Goal: Feedback & Contribution: Leave review/rating

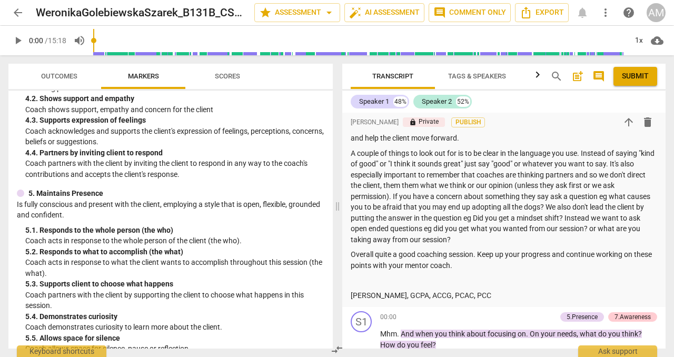
scroll to position [342, 0]
click at [420, 185] on p "A couple of things to look out for is to be clear in the language you use. Inst…" at bounding box center [504, 196] width 307 height 97
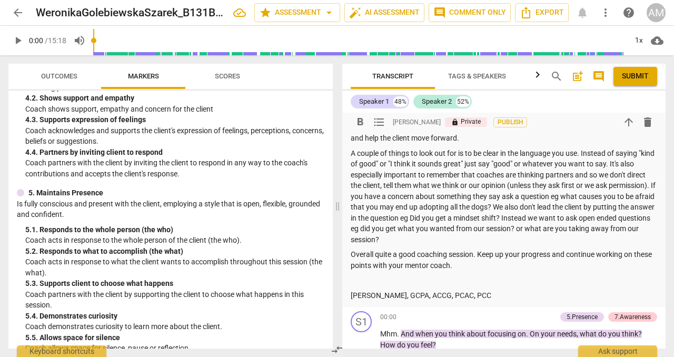
drag, startPoint x: 493, startPoint y: 184, endPoint x: 493, endPoint y: 194, distance: 9.5
click at [493, 185] on p "A couple of things to look out for is to be clear in the language you use. Inst…" at bounding box center [504, 196] width 307 height 97
click at [491, 188] on p "A couple of things to look out for is to be clear in the language you use. Inst…" at bounding box center [504, 196] width 307 height 97
click at [464, 196] on p "A couple of things to look out for is to be clear in the language you use. Inst…" at bounding box center [504, 196] width 307 height 97
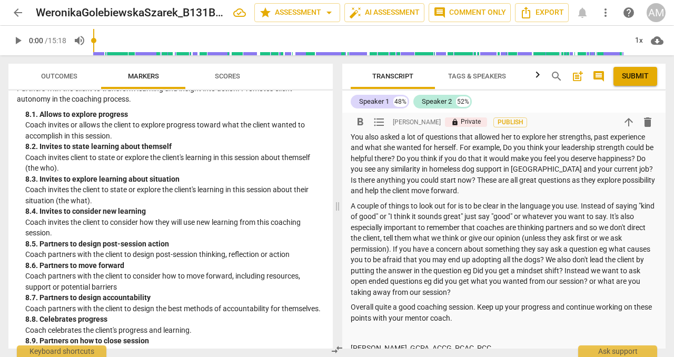
scroll to position [1151, 0]
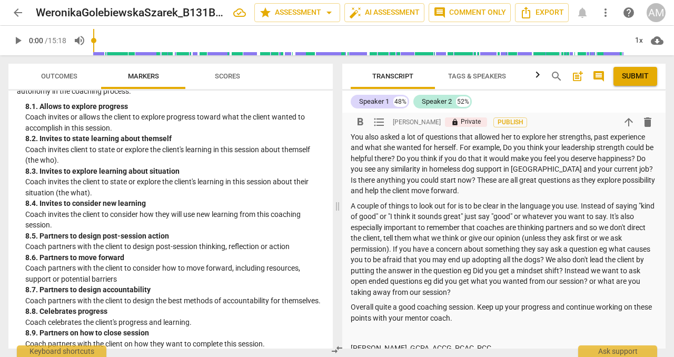
click at [72, 73] on span "Outcomes" at bounding box center [59, 76] width 36 height 8
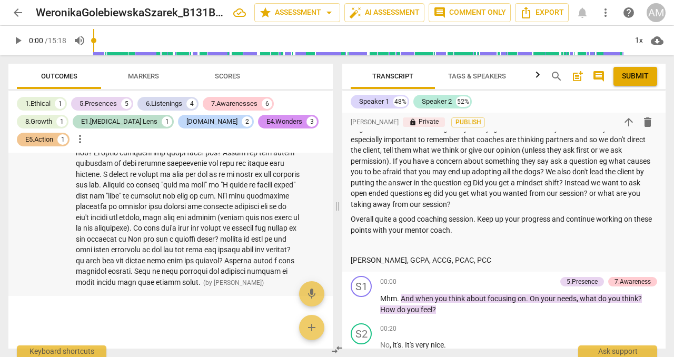
scroll to position [1795, 0]
click at [242, 207] on span at bounding box center [188, 174] width 224 height 224
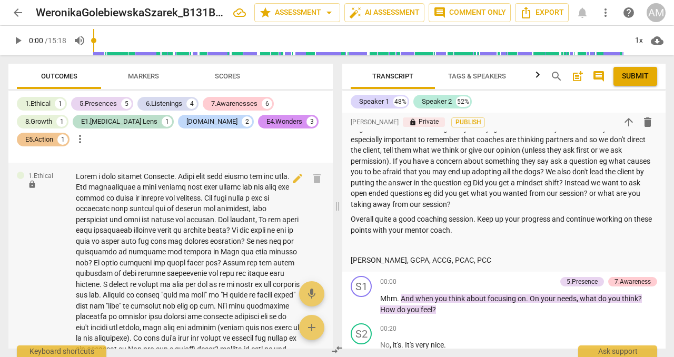
scroll to position [1665, 0]
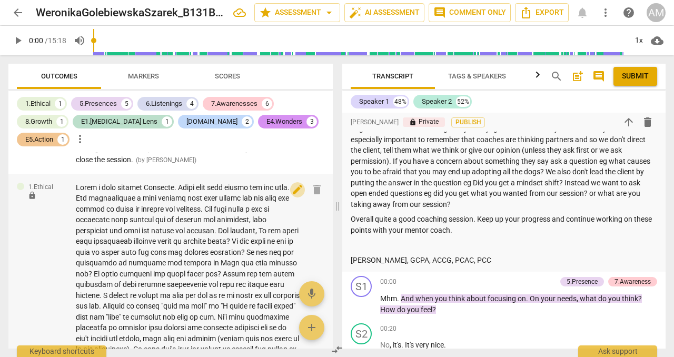
click at [295, 184] on span "edit" at bounding box center [297, 189] width 13 height 13
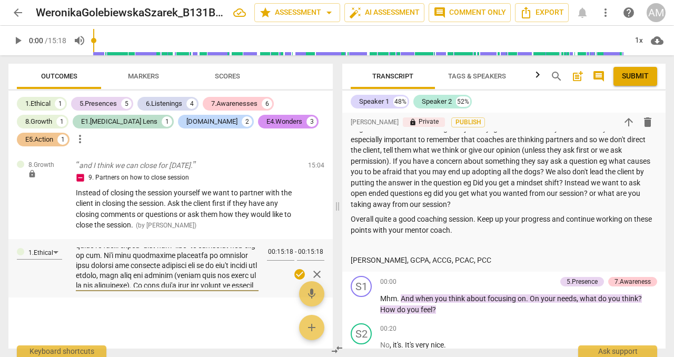
scroll to position [170, 0]
click at [190, 274] on textarea at bounding box center [167, 268] width 183 height 40
type textarea "Quite a good session Weronika. There were many things you did well. You demonst…"
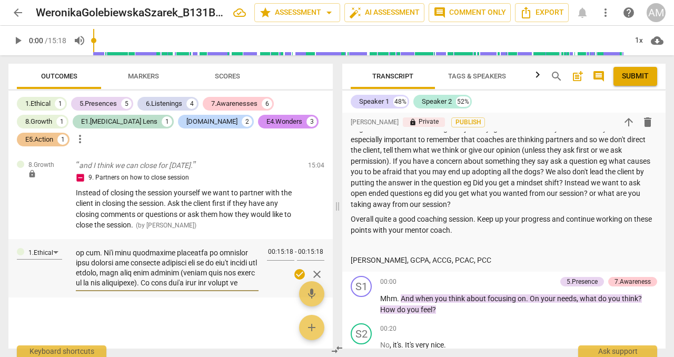
type textarea "Quite a good session Weronika. There were many things you did well. You demonst…"
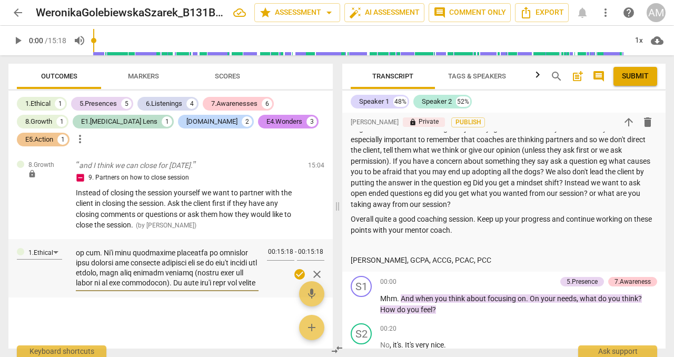
type textarea "Quite a good session Weronika. There were many things you did well. You demonst…"
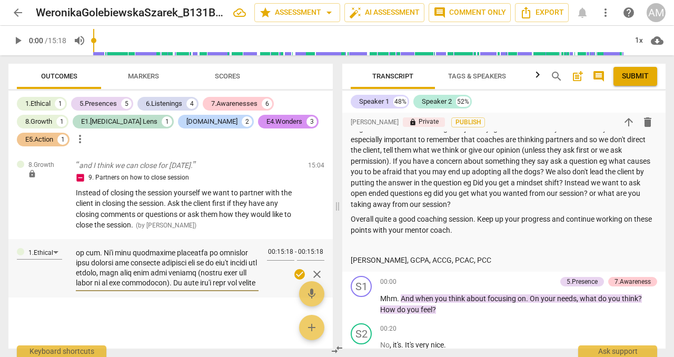
type textarea "Quite a good session Weronika. There were many things you did well. You demonst…"
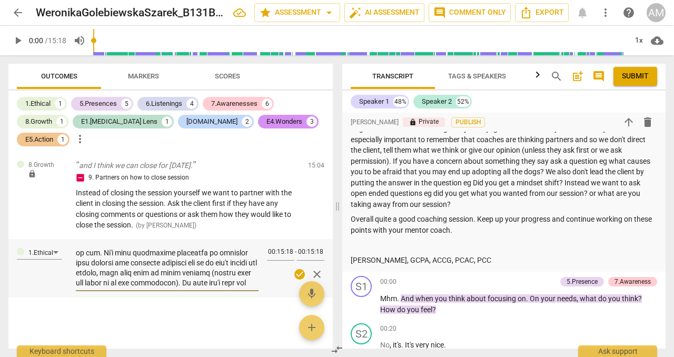
type textarea "Quite a good session Weronika. There were many things you did well. You demonst…"
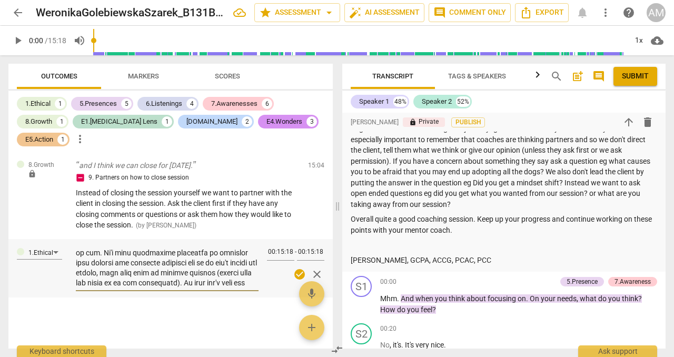
type textarea "Quite a good session Weronika. There were many things you did well. You demonst…"
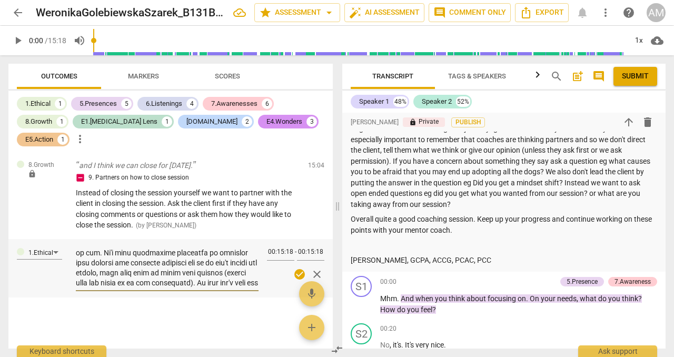
type textarea "Quite a good session Weronika. There were many things you did well. You demonst…"
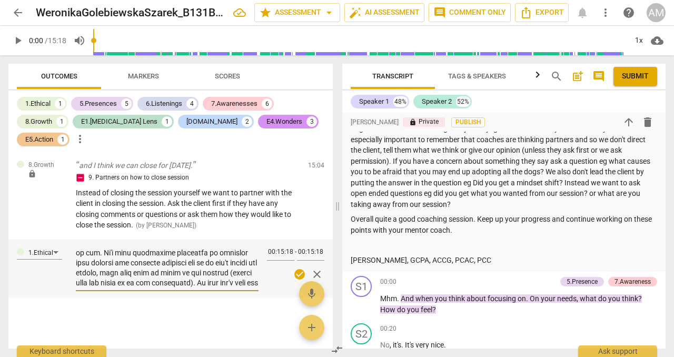
type textarea "Quite a good session Weronika. There were many things you did well. You demonst…"
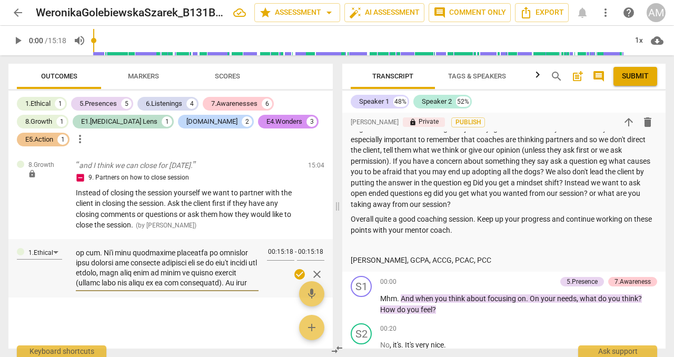
type textarea "Quite a good session Weronika. There were many things you did well. You demonst…"
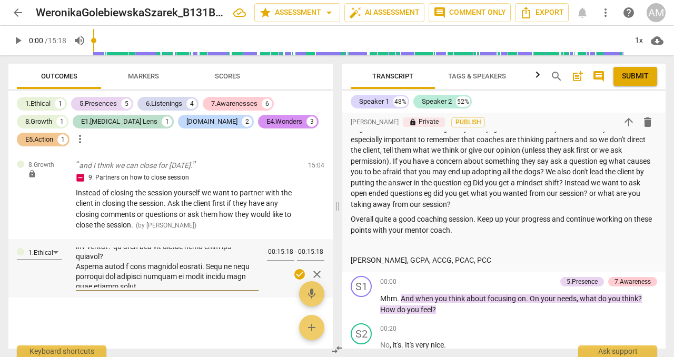
type textarea "Quite a good session Weronika. There were many things you did well. You demonst…"
click at [297, 275] on span "check_circle" at bounding box center [300, 274] width 13 height 13
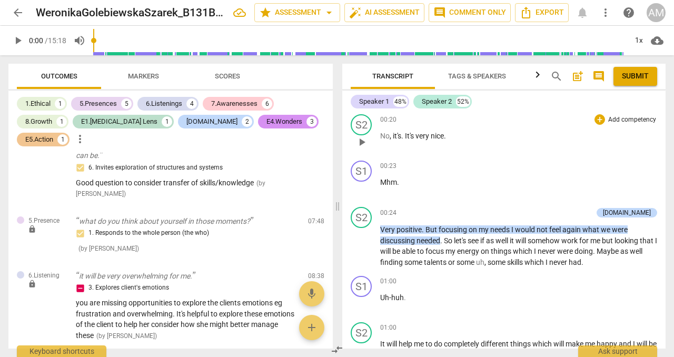
scroll to position [467, 0]
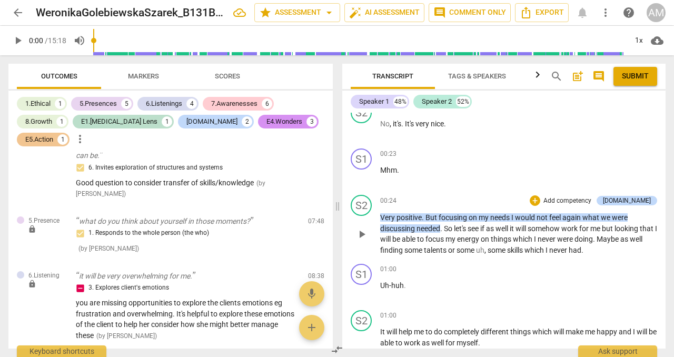
click at [366, 237] on span "play_arrow" at bounding box center [362, 234] width 13 height 13
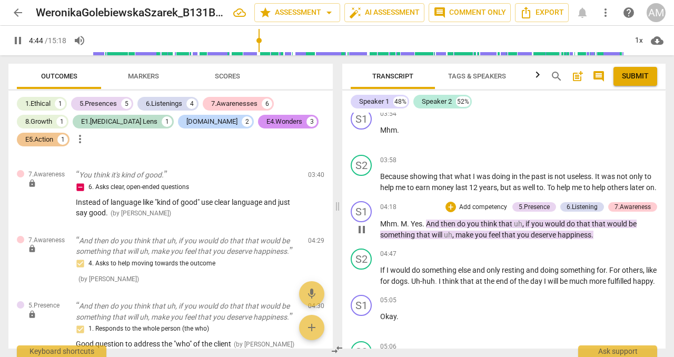
scroll to position [1427, 0]
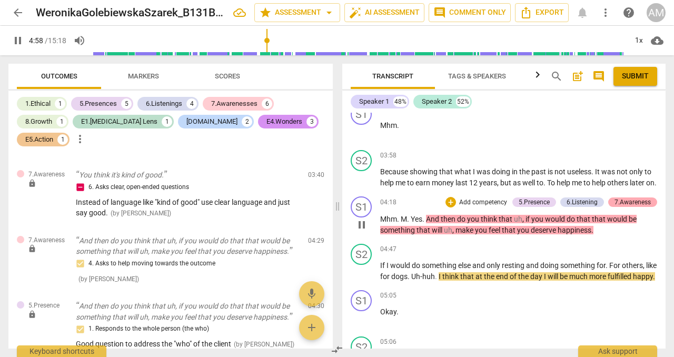
click at [627, 207] on div "7.Awareness" at bounding box center [633, 202] width 36 height 9
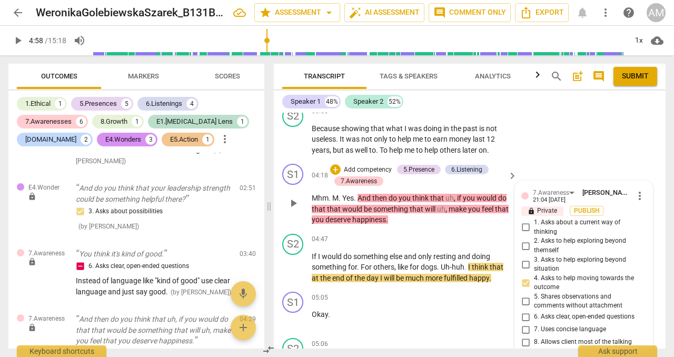
scroll to position [1491, 0]
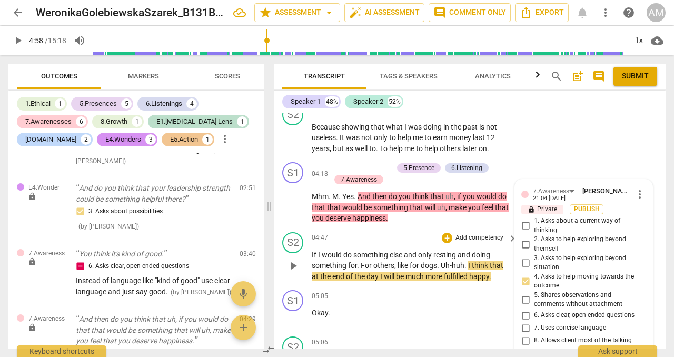
click at [482, 229] on div "S2 play_arrow pause 04:47 + Add competency keyboard_arrow_right If I would do s…" at bounding box center [470, 257] width 392 height 58
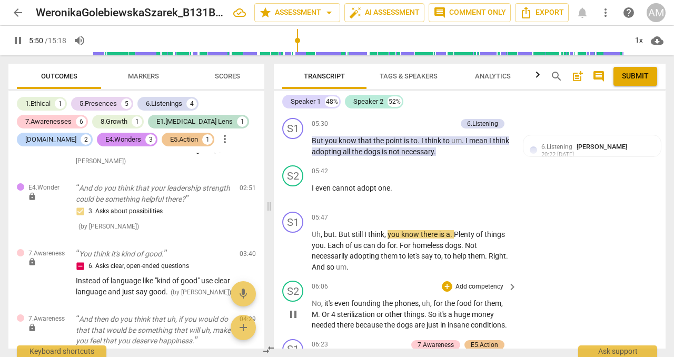
scroll to position [1851, 0]
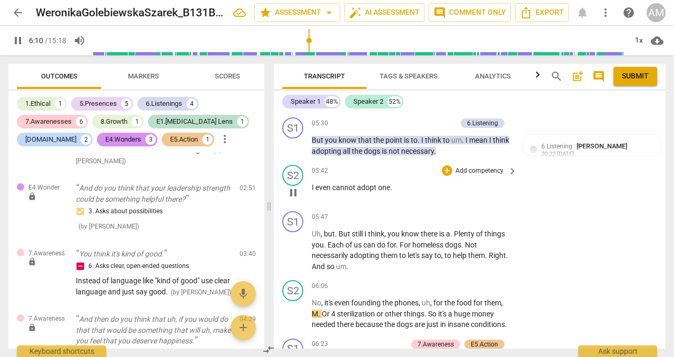
click at [296, 184] on button "pause" at bounding box center [293, 192] width 17 height 17
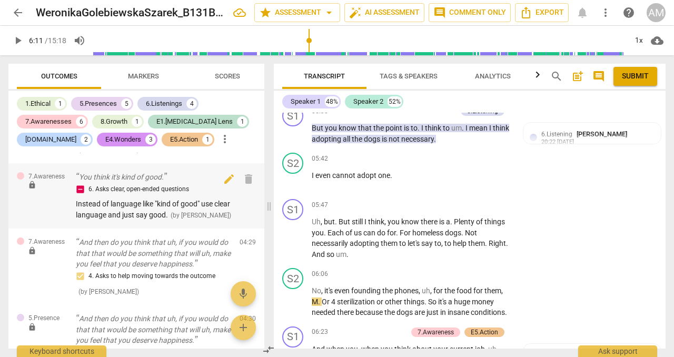
scroll to position [639, 0]
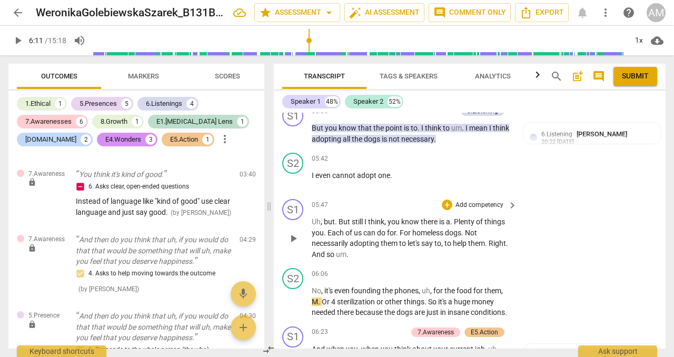
click at [296, 233] on span "play_arrow" at bounding box center [293, 238] width 13 height 13
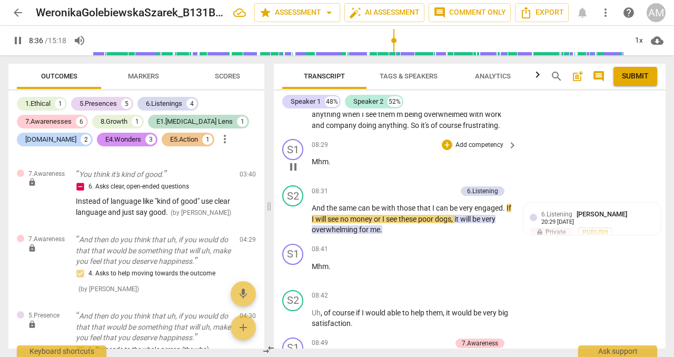
scroll to position [2551, 0]
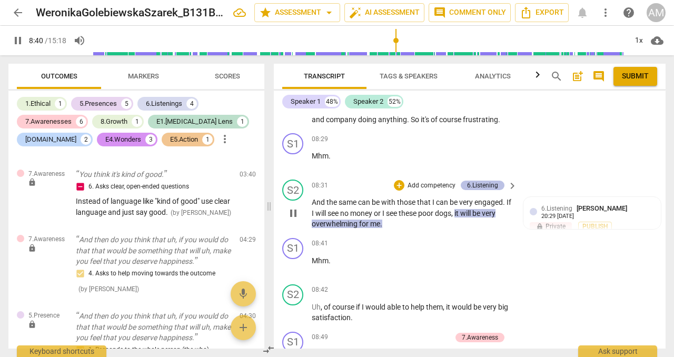
click at [492, 190] on div "6.Listening" at bounding box center [482, 185] width 31 height 9
type input "521"
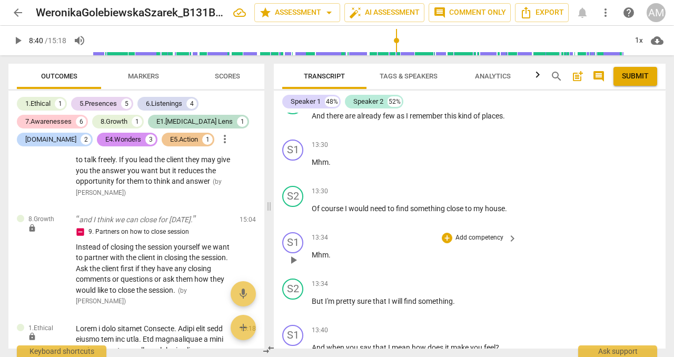
scroll to position [4168, 0]
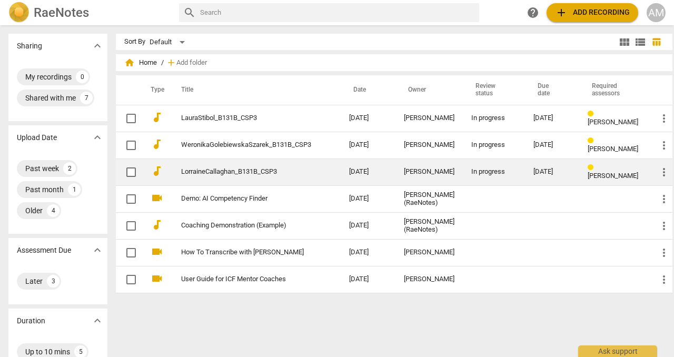
click at [231, 172] on link "LorraineCallaghan_B131B_CSP3" at bounding box center [246, 172] width 130 height 8
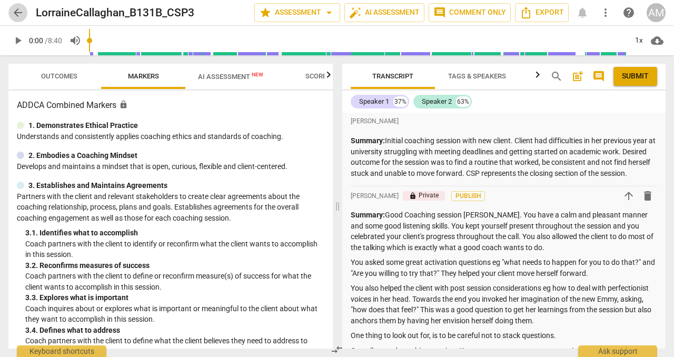
click at [20, 11] on span "arrow_back" at bounding box center [18, 12] width 13 height 13
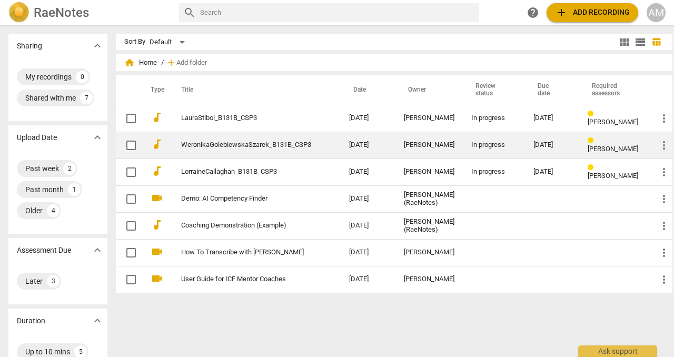
click at [230, 142] on link "WeronikaGolebiewskaSzarek_B131B_CSP3" at bounding box center [246, 145] width 130 height 8
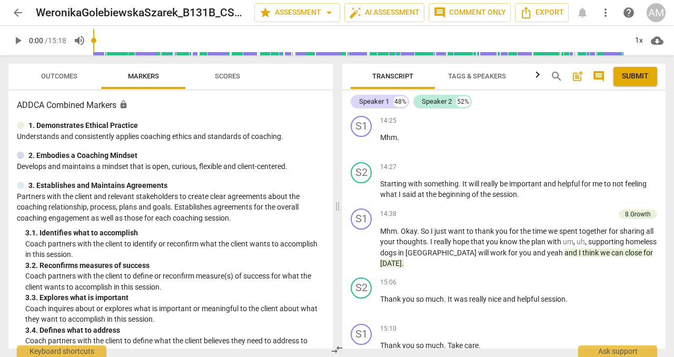
scroll to position [4501, 0]
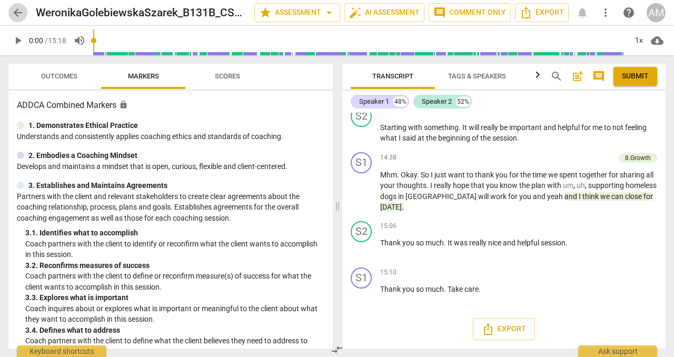
click at [23, 6] on span "arrow_back" at bounding box center [18, 12] width 13 height 13
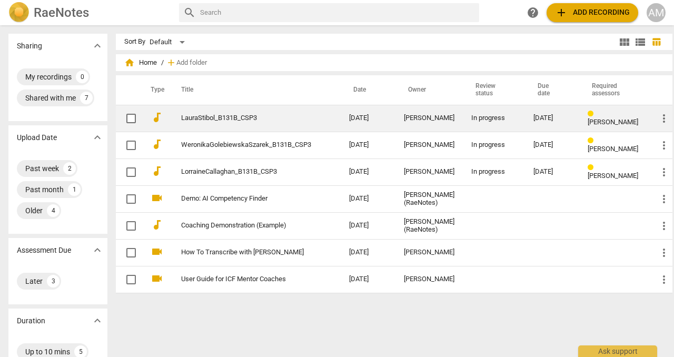
click at [202, 122] on td "LauraStibol_B131B_CSP3" at bounding box center [255, 118] width 172 height 27
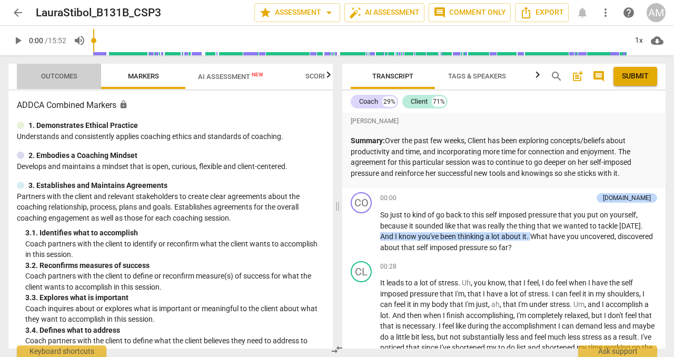
click at [76, 74] on span "Outcomes" at bounding box center [59, 76] width 36 height 8
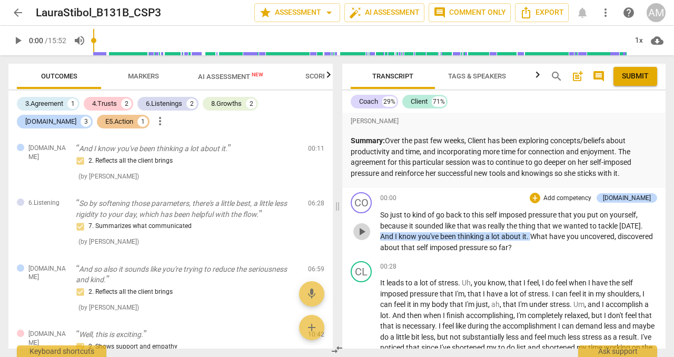
click at [365, 237] on span "play_arrow" at bounding box center [362, 232] width 13 height 13
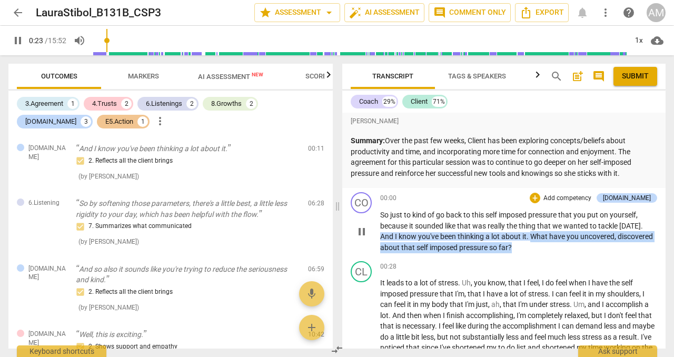
drag, startPoint x: 533, startPoint y: 233, endPoint x: 550, endPoint y: 247, distance: 22.1
click at [550, 247] on p "So just to kind of go back to this self imposed pressure that you put on yourse…" at bounding box center [518, 231] width 277 height 43
click at [541, 198] on div "+" at bounding box center [535, 198] width 11 height 11
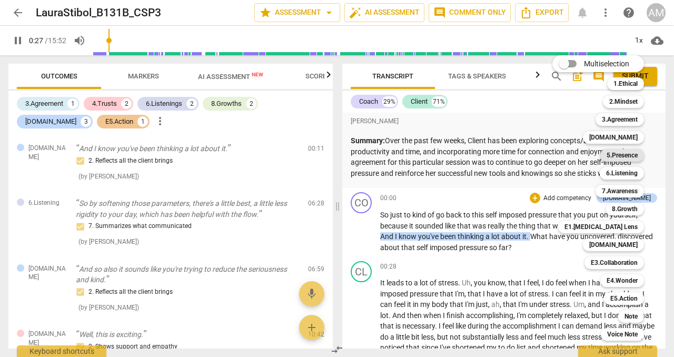
click at [618, 159] on b "5.Presence" at bounding box center [622, 155] width 31 height 13
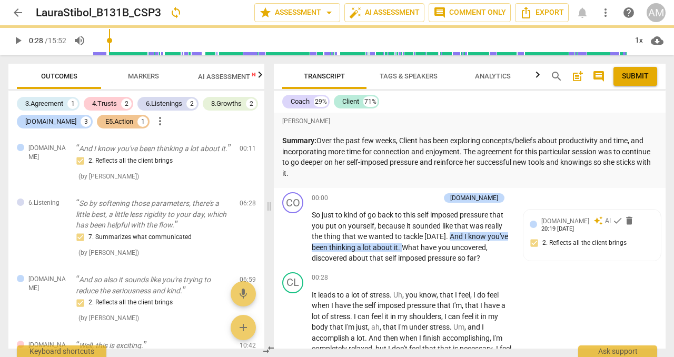
type input "28"
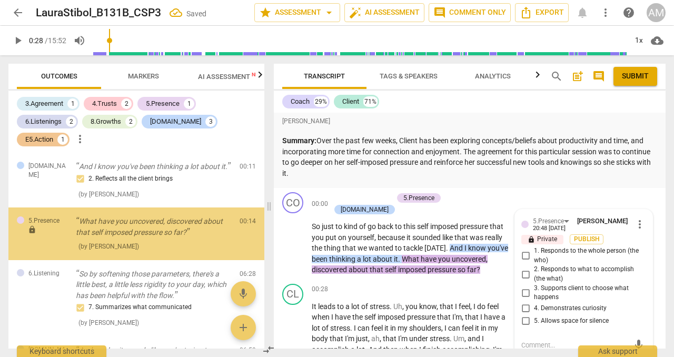
scroll to position [1, 0]
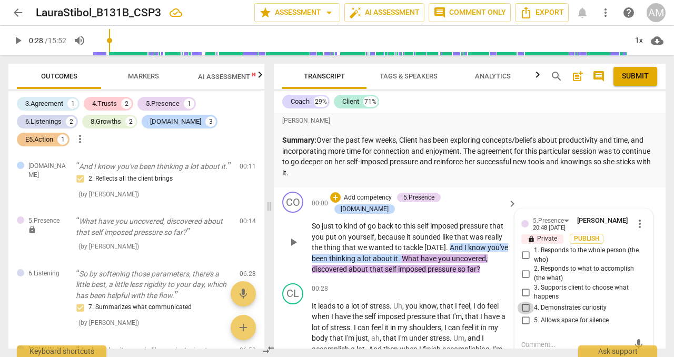
click at [526, 308] on input "4. Demonstrates curiosity" at bounding box center [525, 308] width 17 height 13
checkbox input "true"
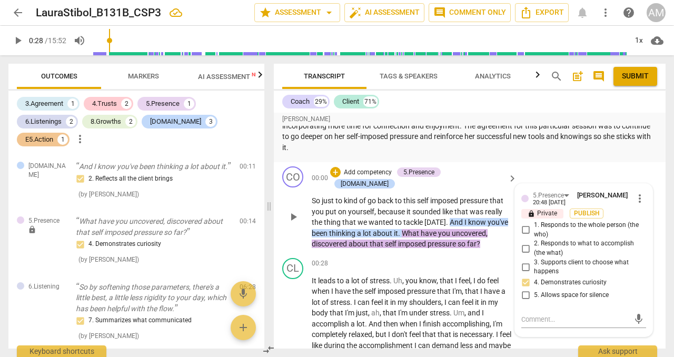
scroll to position [39, 0]
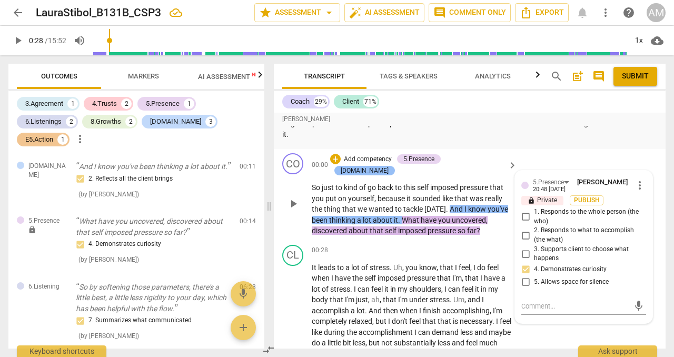
click at [389, 166] on div "[DOMAIN_NAME]" at bounding box center [365, 170] width 48 height 9
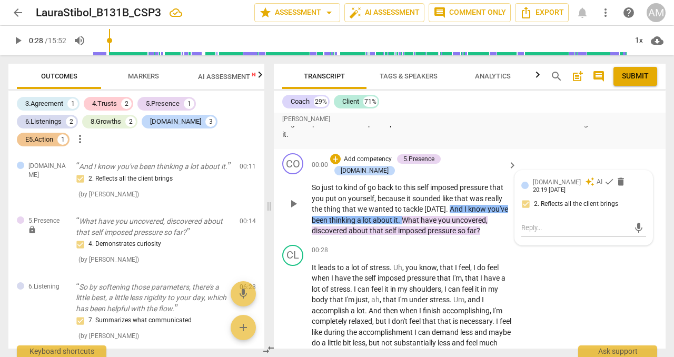
click at [630, 175] on div "[DOMAIN_NAME] auto_awesome AI check delete 20:19 [DATE] 2. Reflects all the cli…" at bounding box center [584, 208] width 138 height 74
click at [616, 180] on span "delete" at bounding box center [621, 182] width 11 height 11
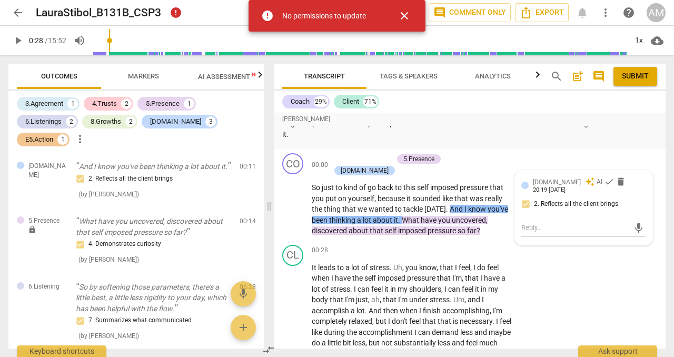
click at [407, 17] on span "close" at bounding box center [404, 15] width 13 height 13
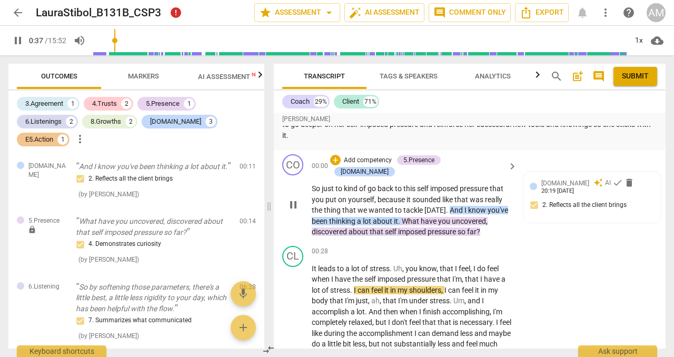
scroll to position [32, 0]
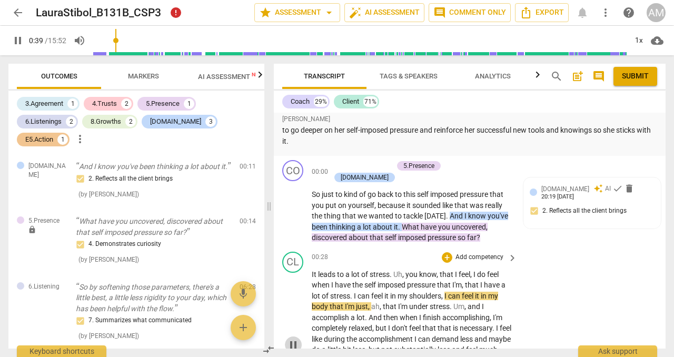
click at [294, 339] on span "pause" at bounding box center [293, 345] width 13 height 13
type input "40"
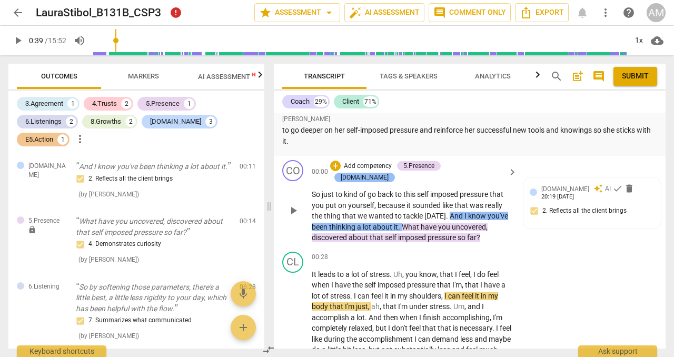
click at [389, 173] on div "[DOMAIN_NAME]" at bounding box center [365, 177] width 48 height 9
click at [635, 181] on div "[DOMAIN_NAME] auto_awesome AI check delete 20:19 [DATE] 2. Reflects all the cli…" at bounding box center [584, 215] width 138 height 74
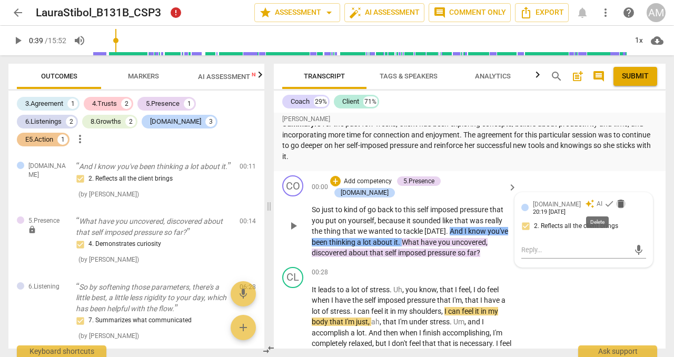
click at [616, 203] on span "delete" at bounding box center [621, 204] width 11 height 11
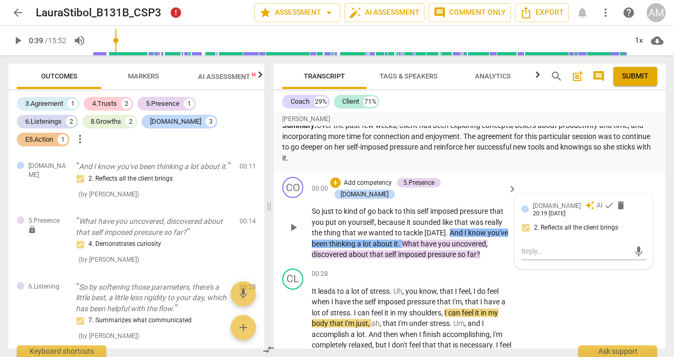
scroll to position [8, 0]
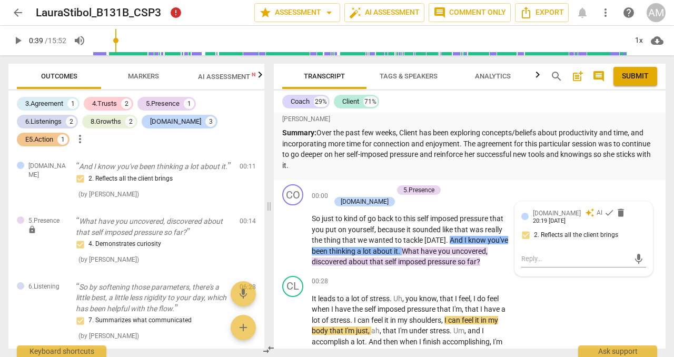
click at [627, 177] on div "[PERSON_NAME] Summary: Over the past few weeks, Client has been exploring conce…" at bounding box center [470, 142] width 392 height 75
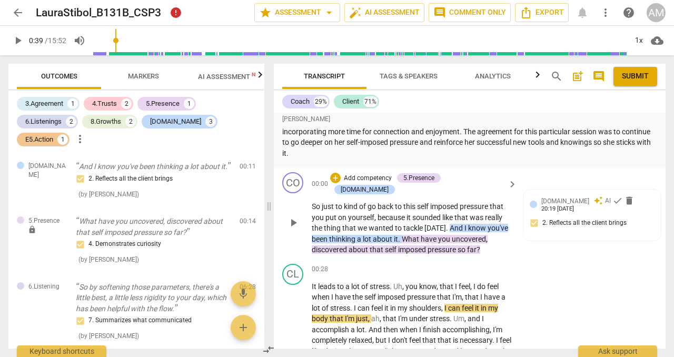
scroll to position [0, 0]
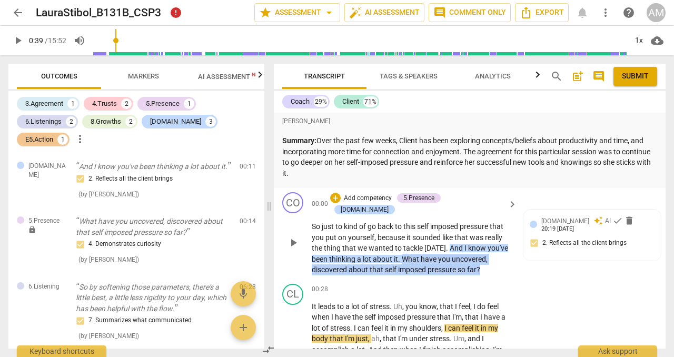
drag, startPoint x: 404, startPoint y: 246, endPoint x: 480, endPoint y: 259, distance: 76.9
click at [481, 258] on p "So just to kind of go back to this self imposed pressure that you put on yourse…" at bounding box center [412, 248] width 200 height 54
click at [341, 193] on div "+" at bounding box center [335, 198] width 11 height 11
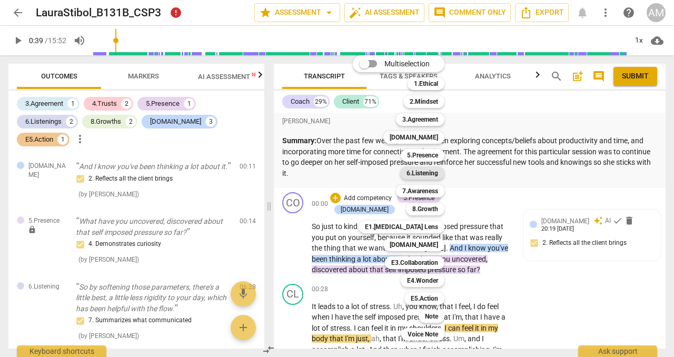
click at [430, 177] on b "6.Listening" at bounding box center [423, 173] width 32 height 13
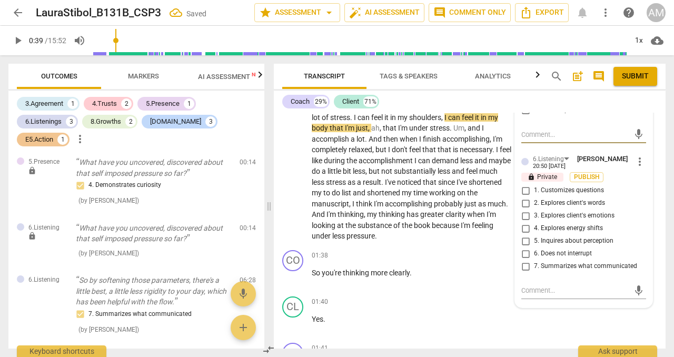
scroll to position [212, 0]
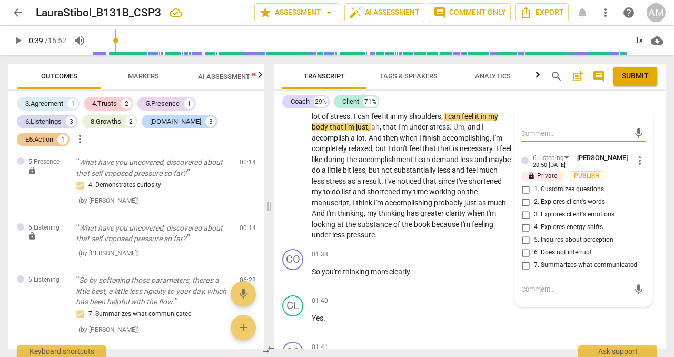
click at [525, 241] on input "5. Inquires about perception" at bounding box center [525, 240] width 17 height 13
checkbox input "true"
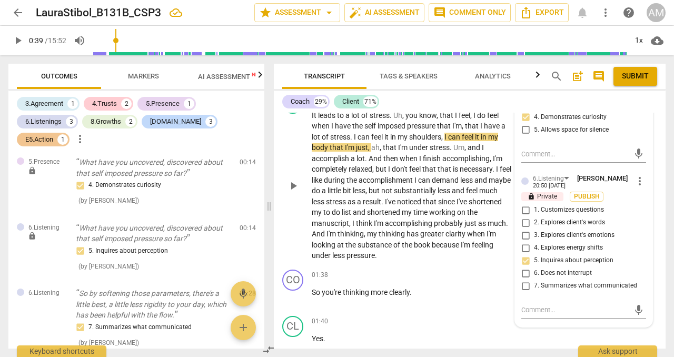
scroll to position [194, 0]
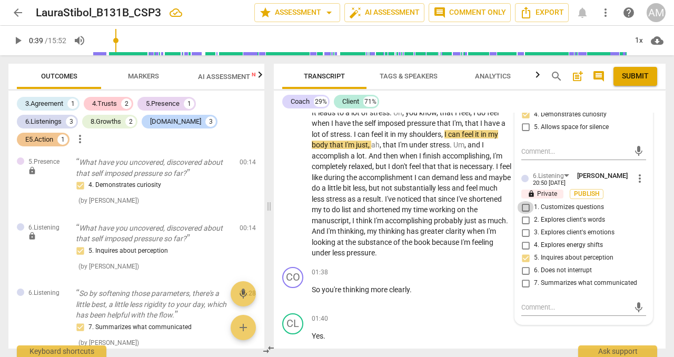
click at [524, 205] on input "1. Customizes questions" at bounding box center [525, 207] width 17 height 13
click at [526, 209] on input "1. Customizes questions" at bounding box center [525, 207] width 17 height 13
click at [526, 208] on input "1. Customizes questions" at bounding box center [525, 207] width 17 height 13
checkbox input "true"
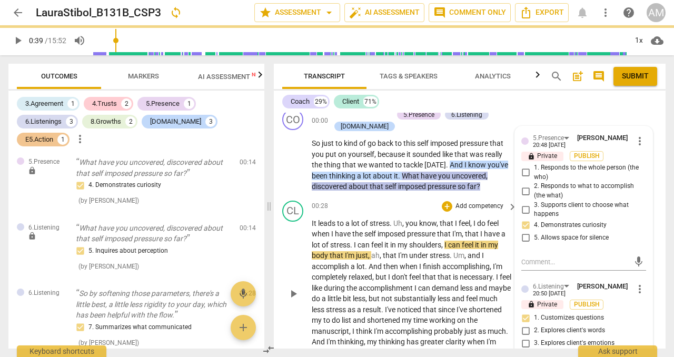
scroll to position [39, 0]
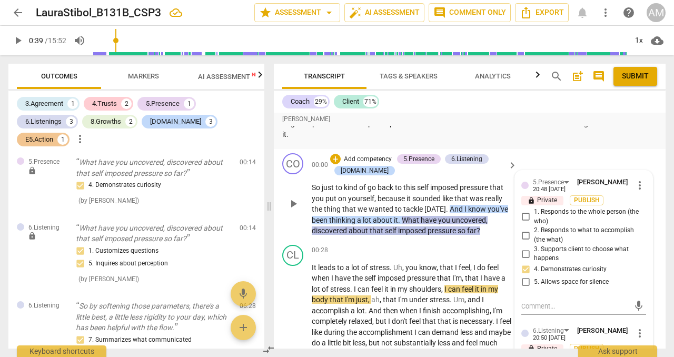
click at [376, 159] on p "Add competency" at bounding box center [368, 159] width 50 height 9
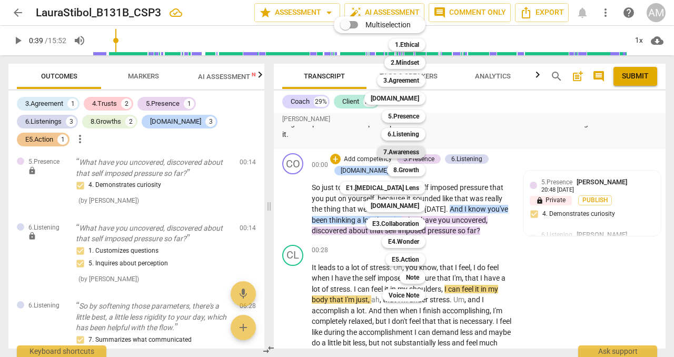
click at [400, 149] on b "7.Awareness" at bounding box center [402, 152] width 36 height 13
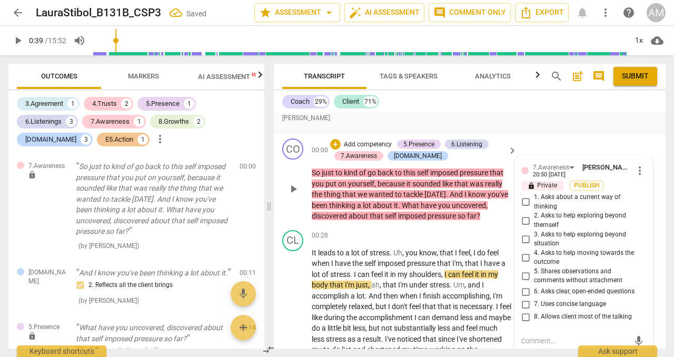
scroll to position [48, 0]
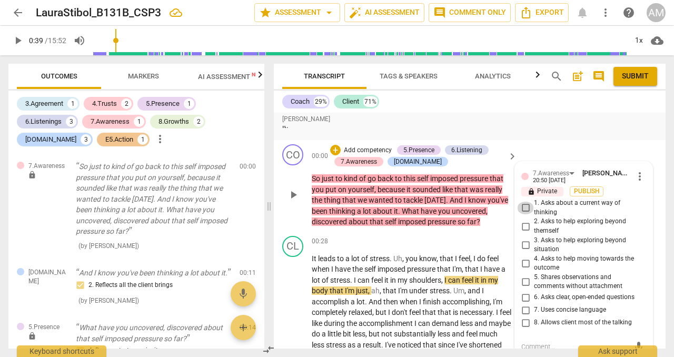
click at [525, 209] on input "1. Asks about a current way of thinking" at bounding box center [525, 208] width 17 height 13
checkbox input "true"
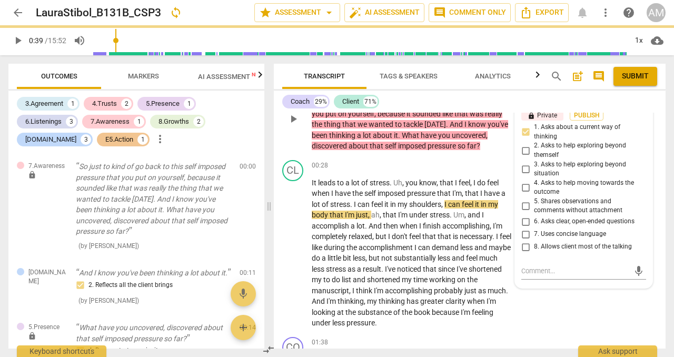
scroll to position [129, 0]
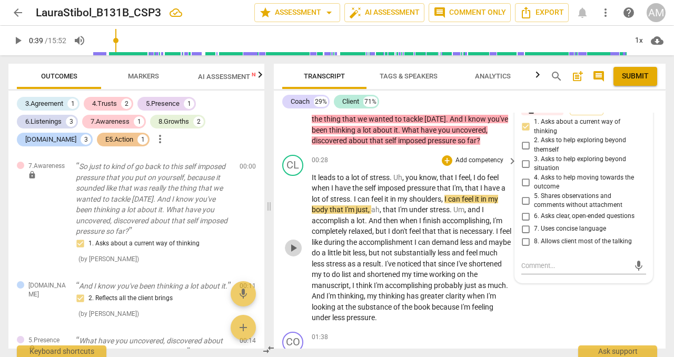
click at [296, 244] on span "play_arrow" at bounding box center [293, 248] width 13 height 13
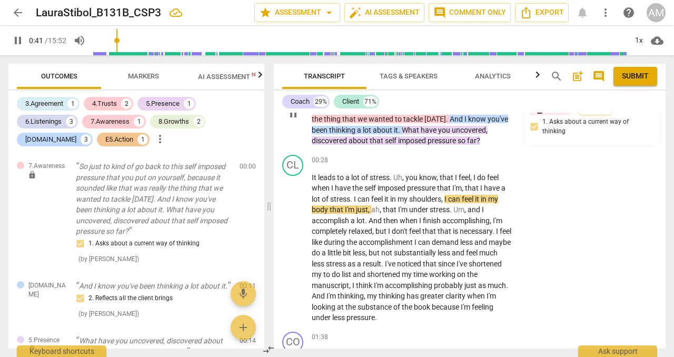
click at [290, 118] on span "pause" at bounding box center [293, 113] width 13 height 13
click at [296, 242] on span "play_arrow" at bounding box center [293, 248] width 13 height 13
click at [298, 123] on div "play_arrow pause" at bounding box center [298, 113] width 27 height 59
click at [297, 119] on span "pause" at bounding box center [293, 113] width 13 height 13
click at [297, 120] on span "play_arrow" at bounding box center [293, 113] width 13 height 13
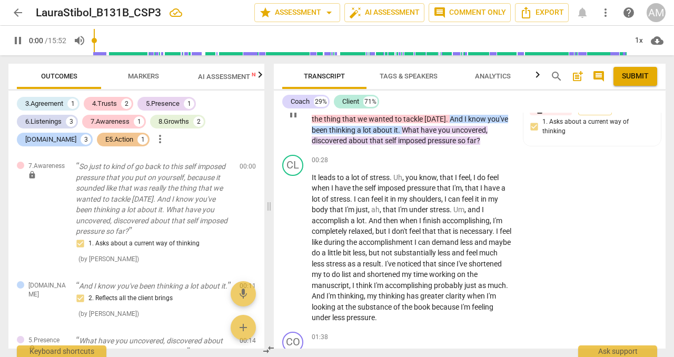
click at [297, 120] on span "pause" at bounding box center [293, 113] width 13 height 13
click at [292, 253] on span "play_arrow" at bounding box center [293, 248] width 13 height 13
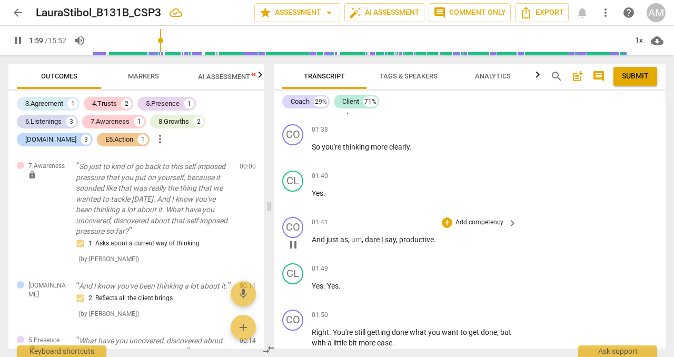
scroll to position [296, 0]
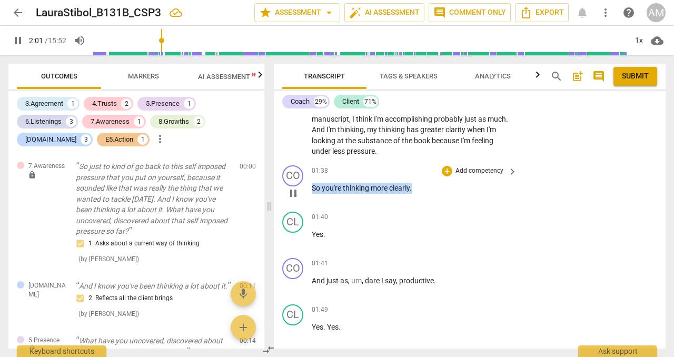
drag, startPoint x: 311, startPoint y: 185, endPoint x: 414, endPoint y: 188, distance: 103.3
click at [414, 189] on div "CO play_arrow pause 01:38 + Add competency keyboard_arrow_right So you're think…" at bounding box center [470, 184] width 392 height 46
click at [447, 171] on div "+" at bounding box center [447, 171] width 11 height 11
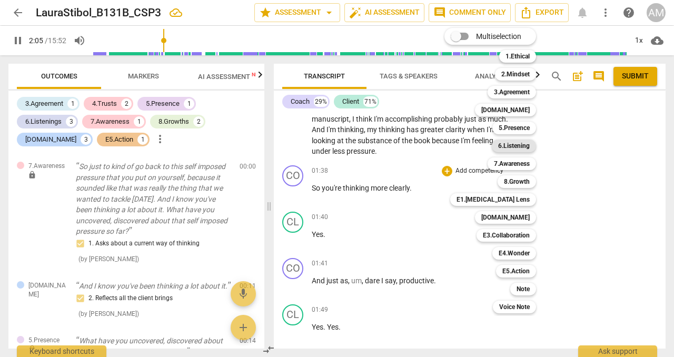
click at [525, 144] on b "6.Listening" at bounding box center [514, 146] width 32 height 13
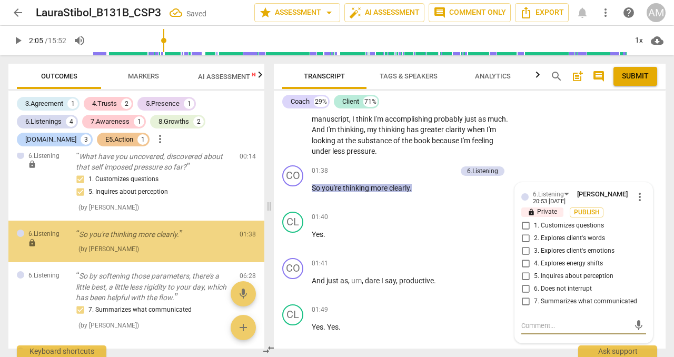
scroll to position [252, 0]
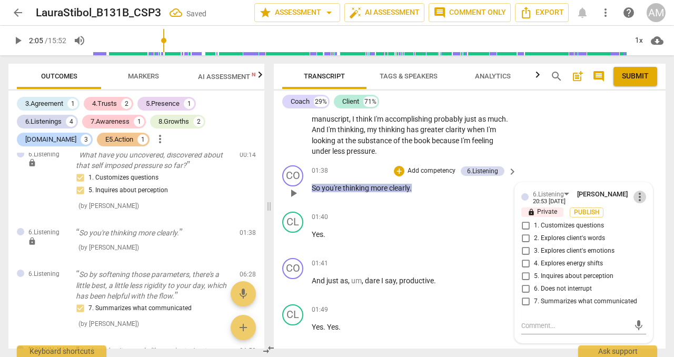
click at [635, 200] on span "more_vert" at bounding box center [640, 197] width 13 height 13
click at [643, 217] on li "Delete" at bounding box center [647, 217] width 36 height 20
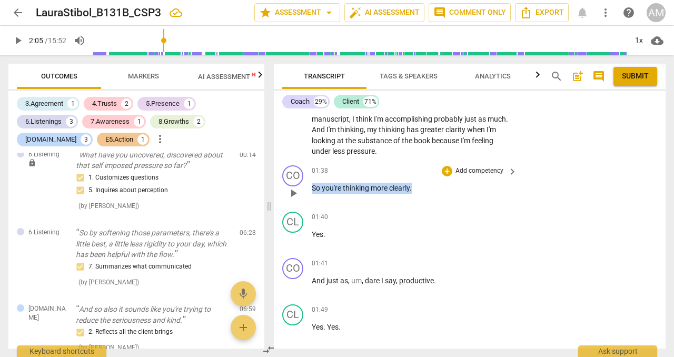
drag, startPoint x: 312, startPoint y: 188, endPoint x: 418, endPoint y: 197, distance: 105.8
click at [418, 197] on div "01:38 + Add competency keyboard_arrow_right So you're thinking more clearly ." at bounding box center [415, 184] width 207 height 38
click at [446, 171] on div "+" at bounding box center [447, 171] width 11 height 11
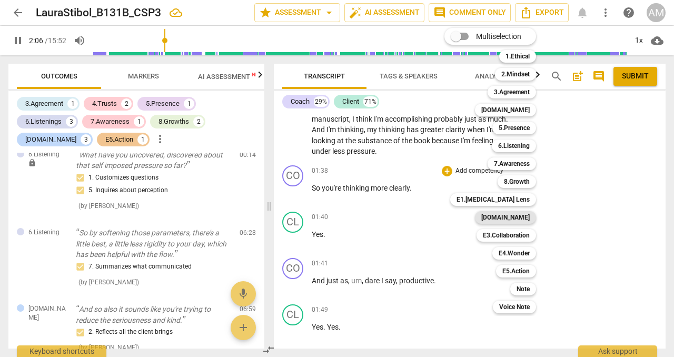
click at [512, 220] on b "[DOMAIN_NAME]" at bounding box center [506, 217] width 48 height 13
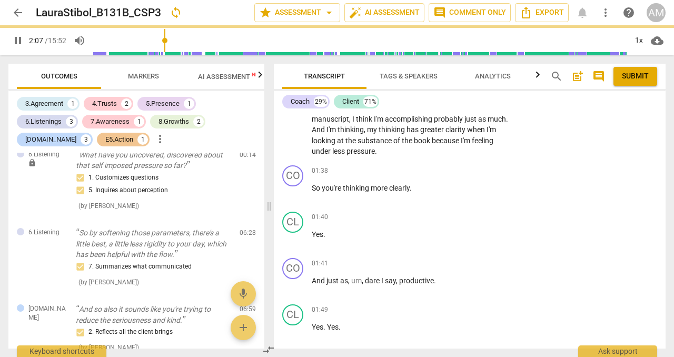
type input "127"
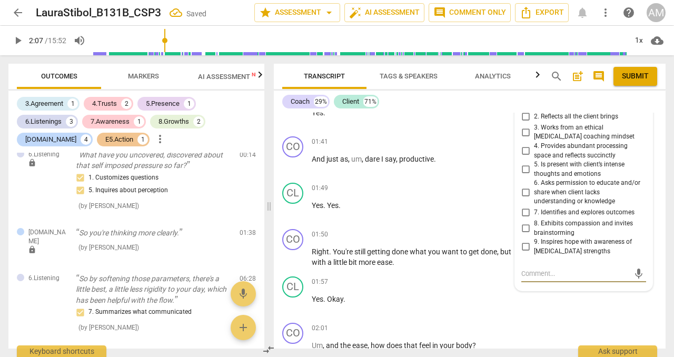
scroll to position [409, 0]
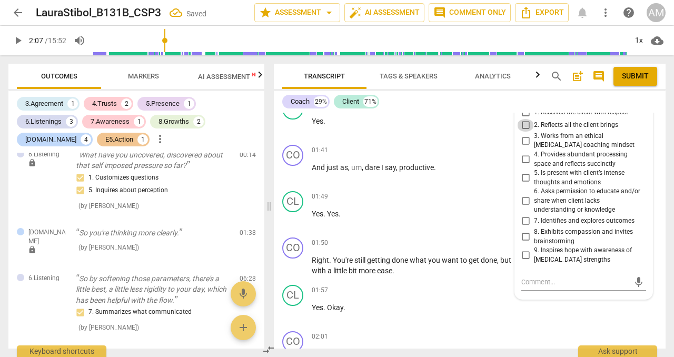
click at [523, 126] on input "2. Reflects all the client brings" at bounding box center [525, 125] width 17 height 13
checkbox input "true"
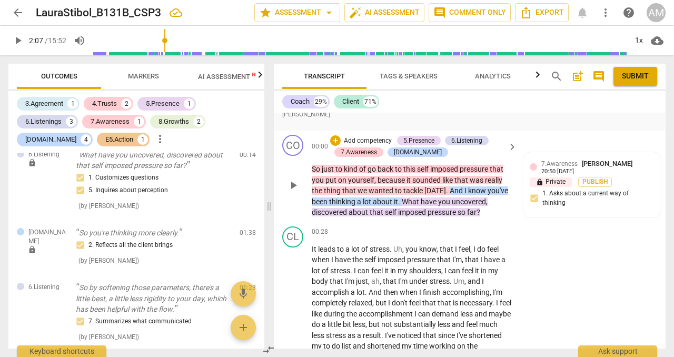
scroll to position [66, 0]
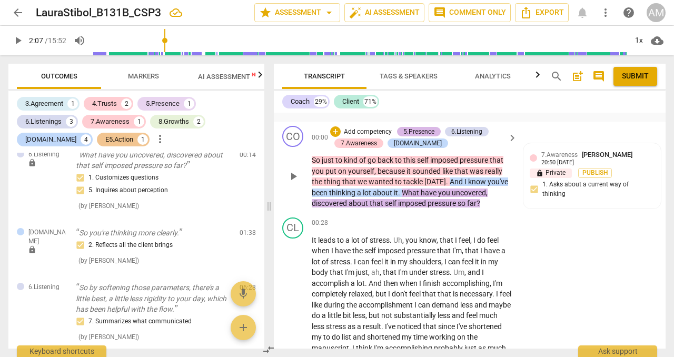
click at [430, 129] on div "5.Presence" at bounding box center [419, 131] width 31 height 9
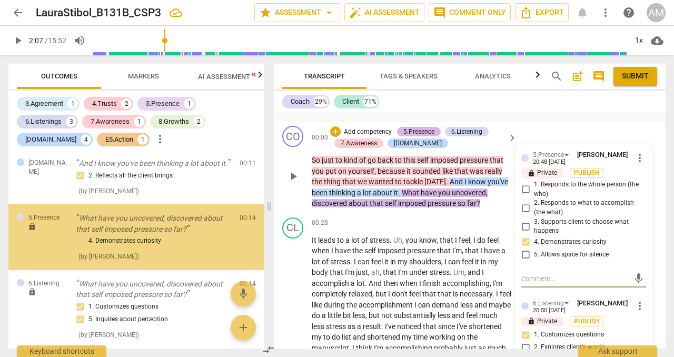
scroll to position [120, 0]
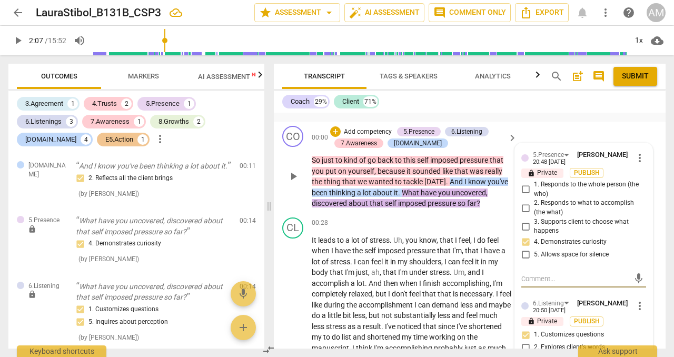
click at [564, 275] on textarea at bounding box center [576, 279] width 108 height 10
type textarea "G"
type textarea "Go"
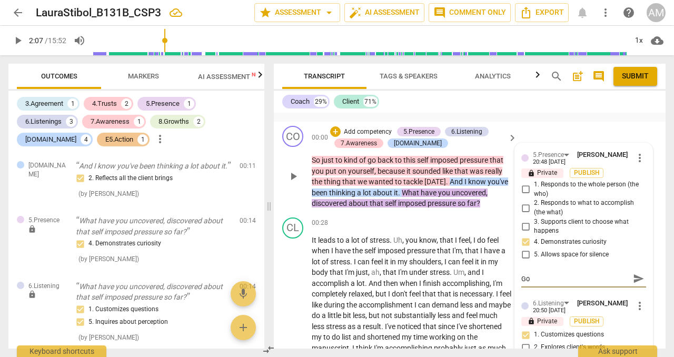
type textarea "Goo"
type textarea "Good"
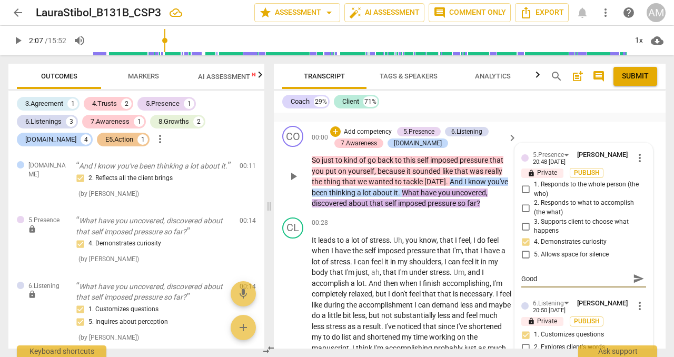
type textarea "Good"
type textarea "Good o"
type textarea "Good op"
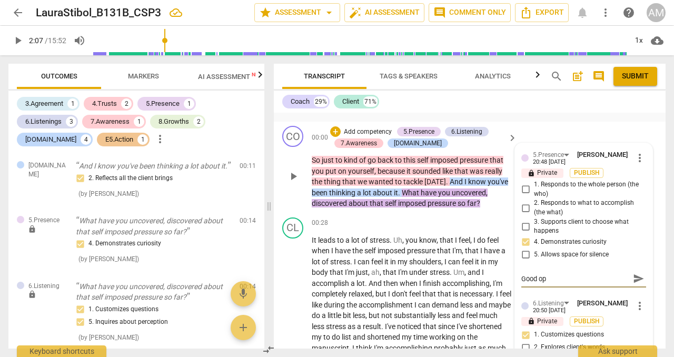
type textarea "Good ope"
type textarea "Good open"
type textarea "Good openi"
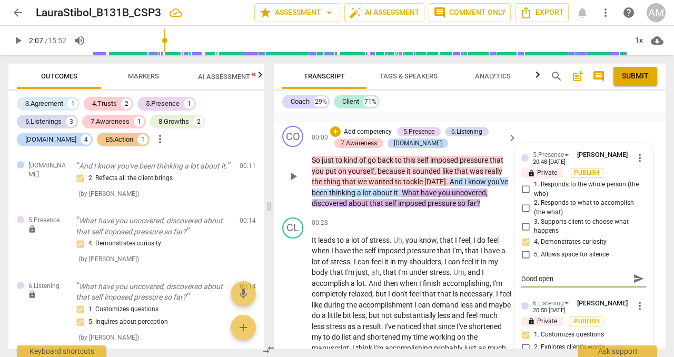
type textarea "Good openi"
type textarea "Good openin"
type textarea "Good opening"
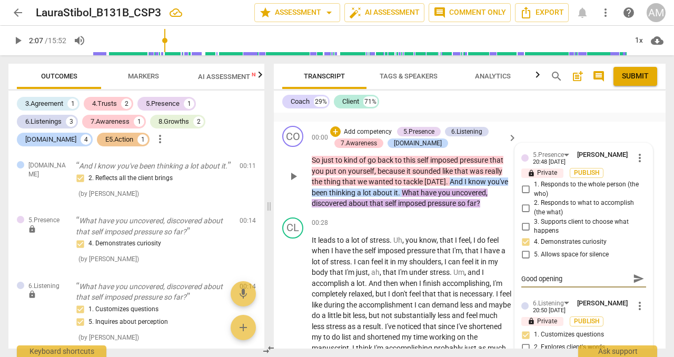
type textarea "Good opening"
type textarea "Good opening q"
type textarea "Good opening qu"
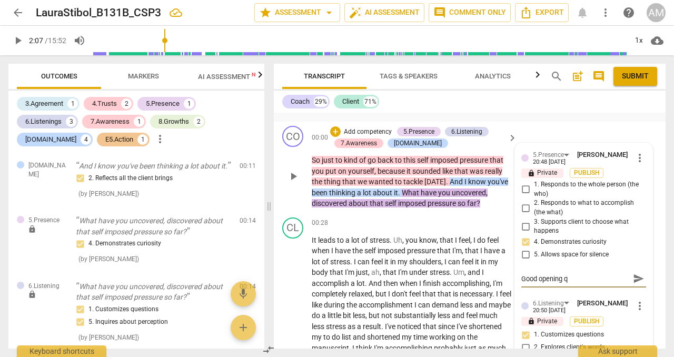
type textarea "Good opening qu"
type textarea "Good opening que"
type textarea "Good opening ques"
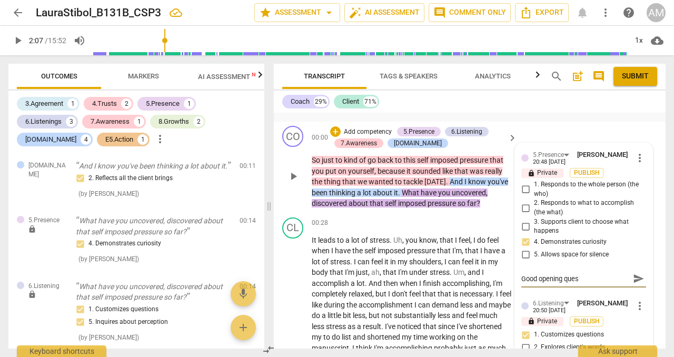
type textarea "Good opening quest"
type textarea "Good opening ques"
type textarea "Good opening que"
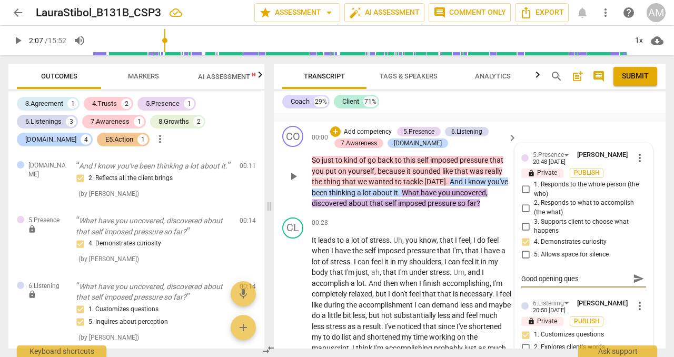
type textarea "Good opening que"
type textarea "Good opening qu"
type textarea "Good opening q"
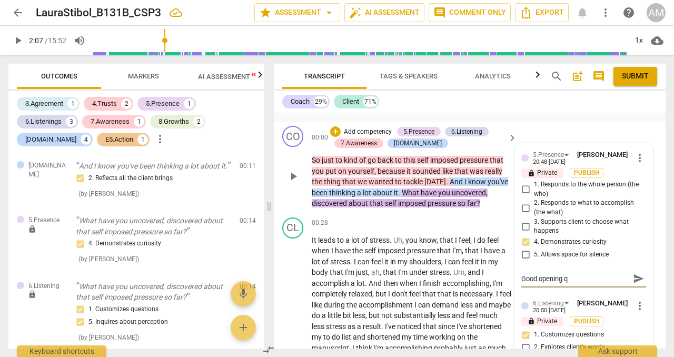
type textarea "Good opening"
type textarea "Good openin"
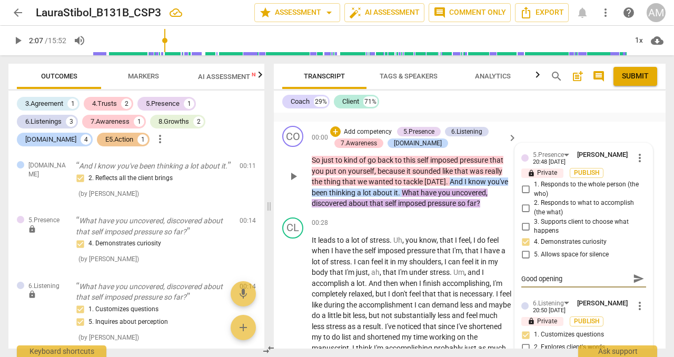
type textarea "Good openin"
type textarea "Good openi"
type textarea "Good open"
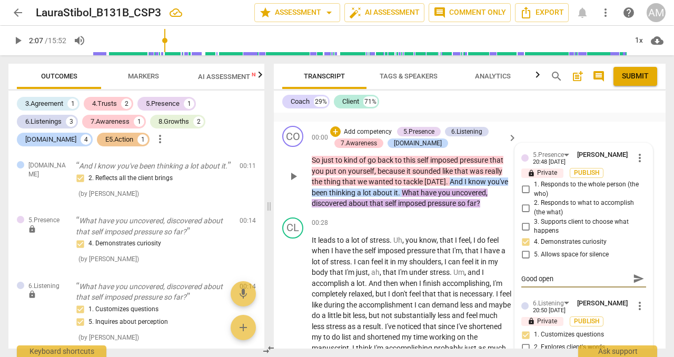
type textarea "Good open"
type textarea "Good open e"
type textarea "Good open en"
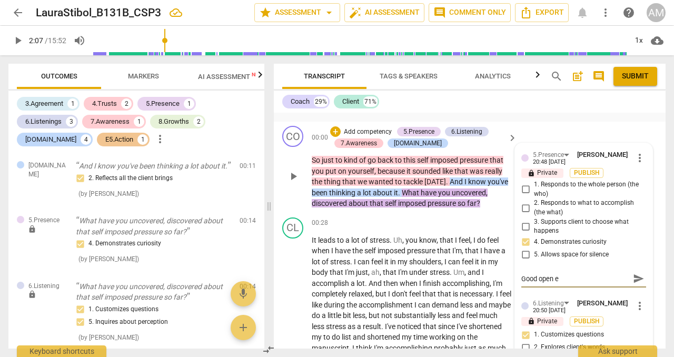
type textarea "Good open en"
type textarea "Good open end"
type textarea "Good open ende"
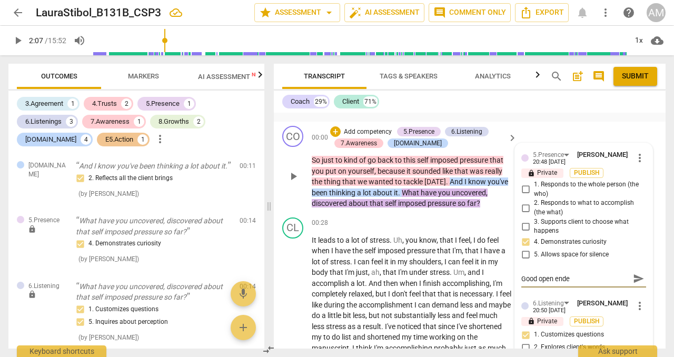
type textarea "Good open ended"
type textarea "Good open ended q"
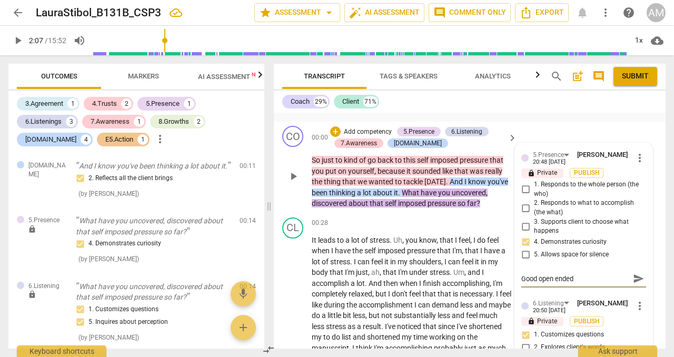
type textarea "Good open ended q"
type textarea "Good open ended qu"
type textarea "Good open ended que"
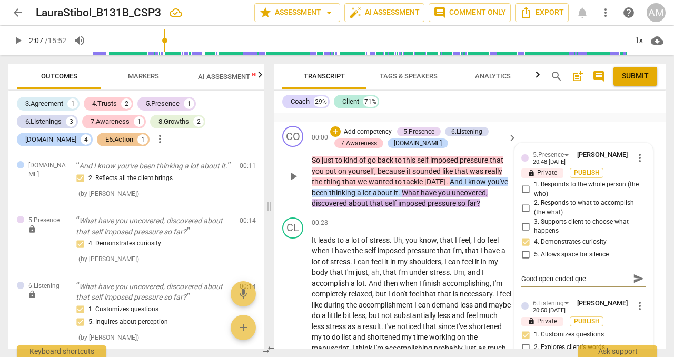
type textarea "Good open ended ques"
type textarea "Good open ended quest"
type textarea "Good open ended questi"
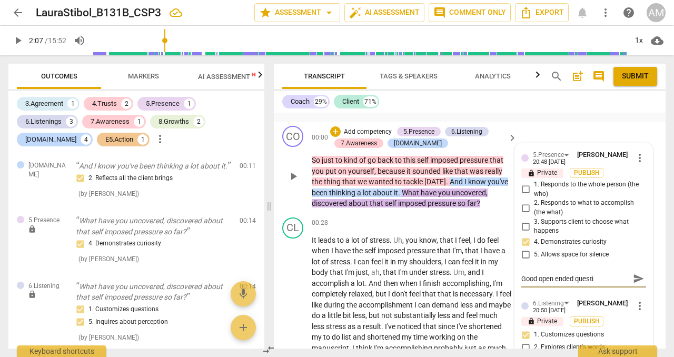
type textarea "Good open ended questio"
type textarea "Good open ended question"
click at [634, 279] on span "send" at bounding box center [639, 279] width 12 height 12
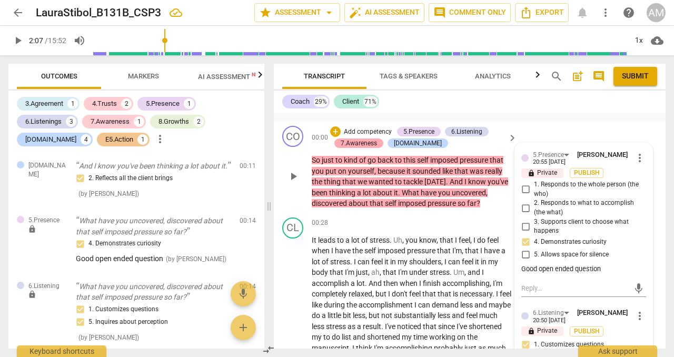
click at [374, 143] on div "7.Awareness" at bounding box center [359, 143] width 36 height 9
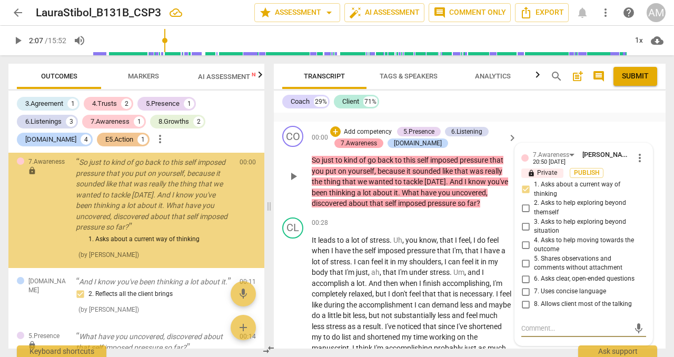
scroll to position [0, 0]
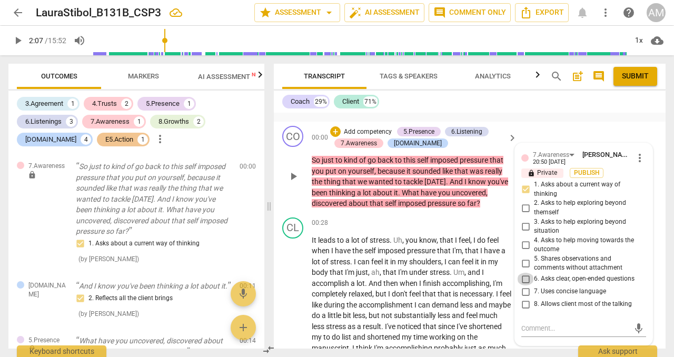
click at [530, 280] on input "6. Asks clear, open-ended questions" at bounding box center [525, 279] width 17 height 13
checkbox input "true"
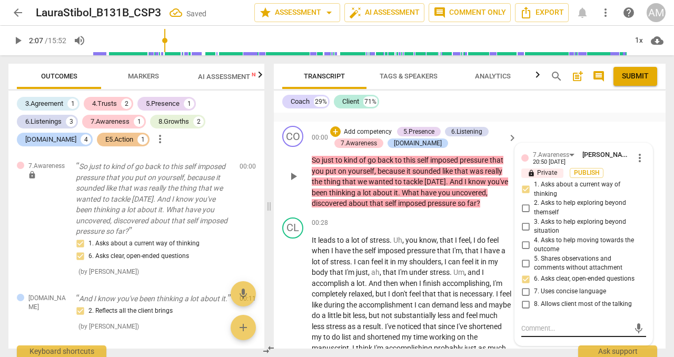
click at [541, 326] on textarea at bounding box center [576, 329] width 108 height 10
type textarea "g"
type textarea "go"
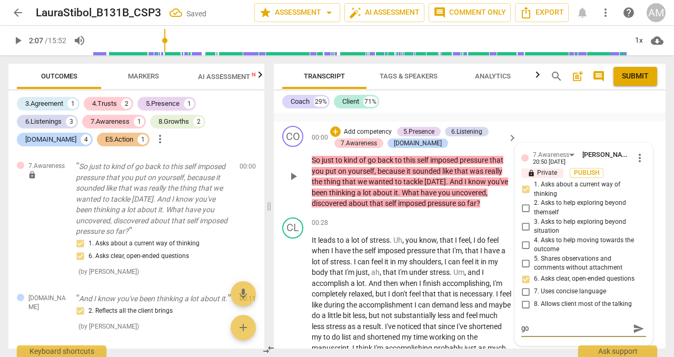
type textarea "goo"
type textarea "good"
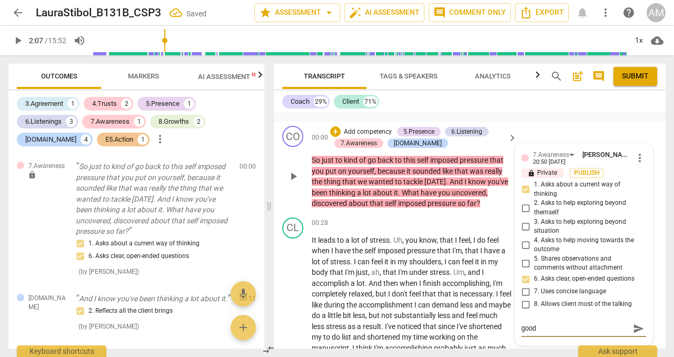
type textarea "good"
type textarea "goo"
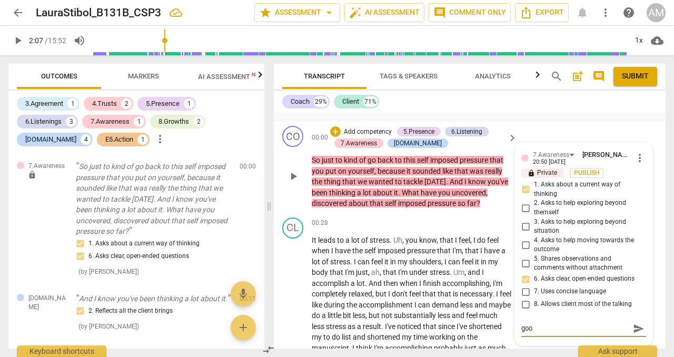
type textarea "go"
type textarea "g"
type textarea "G"
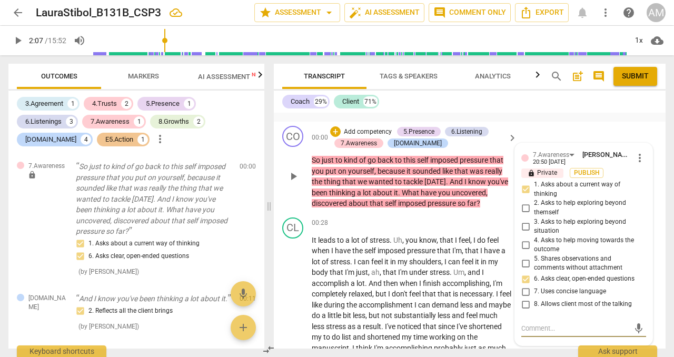
type textarea "G"
type textarea "Go"
type textarea "Goo"
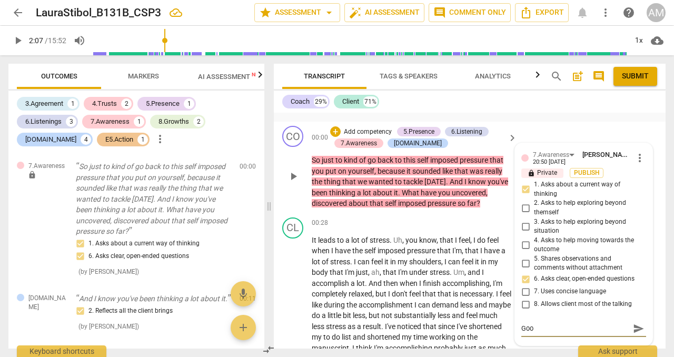
type textarea "Good"
type textarea "Good o"
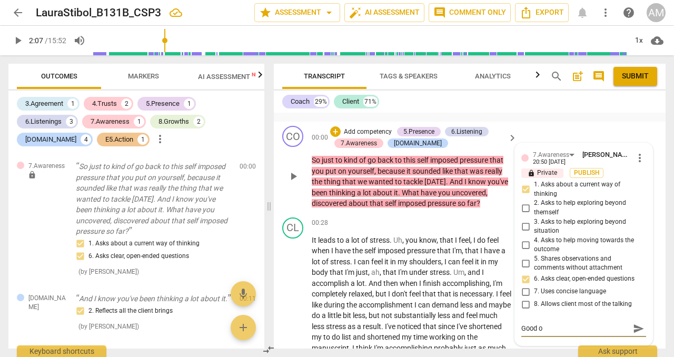
type textarea "Good op"
type textarea "Good ope"
type textarea "Good open"
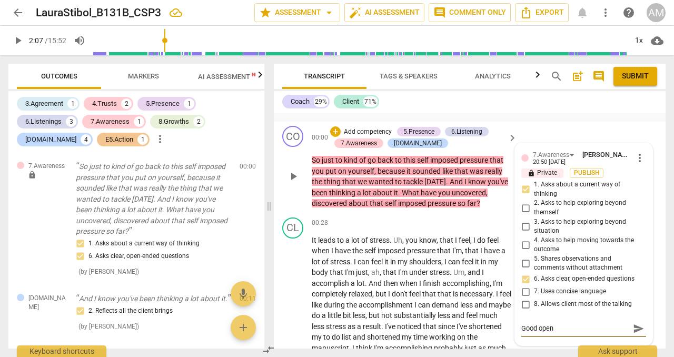
type textarea "Good open"
type textarea "Good open e"
type textarea "Good open en"
type textarea "Good open end"
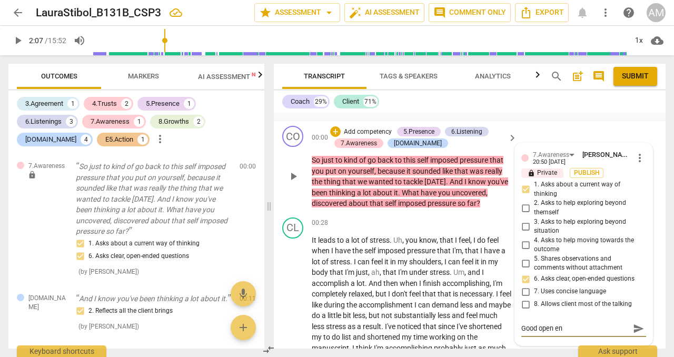
type textarea "Good open end"
type textarea "Good open ende"
type textarea "Good open ended"
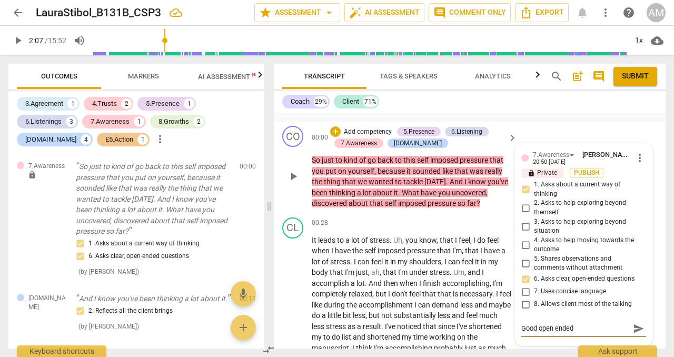
type textarea "Good open ended"
type textarea "Good open ended q"
type textarea "Good open ended qu"
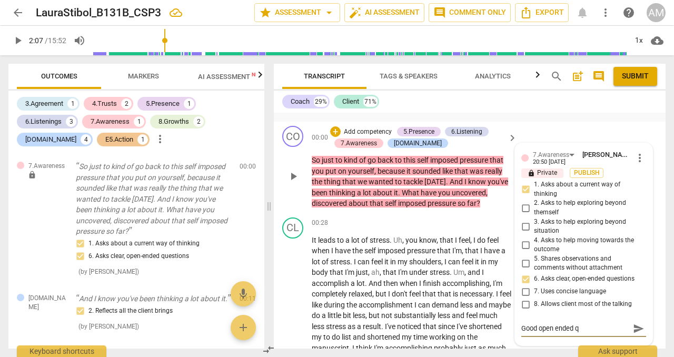
type textarea "Good open ended qu"
type textarea "Good open ended que"
type textarea "Good open ended ques"
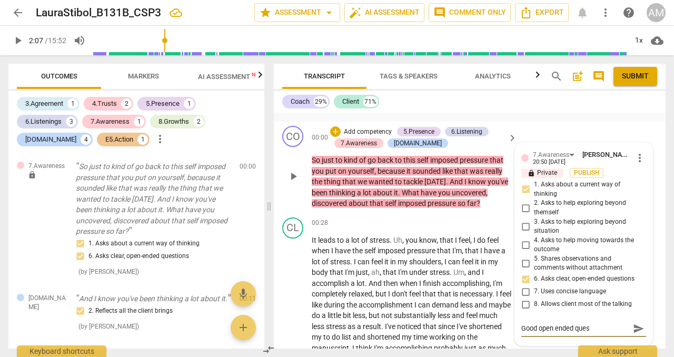
type textarea "Good open ended quest"
type textarea "Good open ended questi"
type textarea "Good open ended questio"
type textarea "Good open ended question"
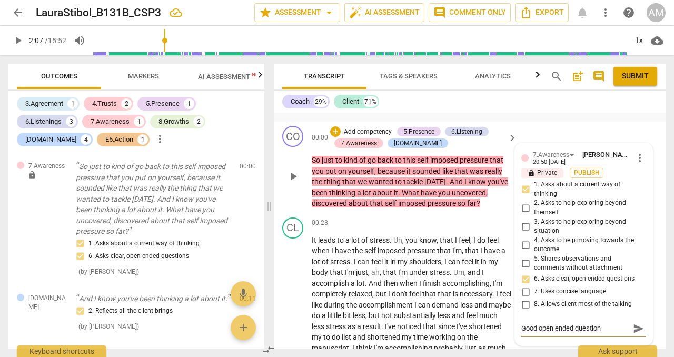
type textarea "Good open ended question"
click at [638, 329] on span "send" at bounding box center [639, 329] width 12 height 12
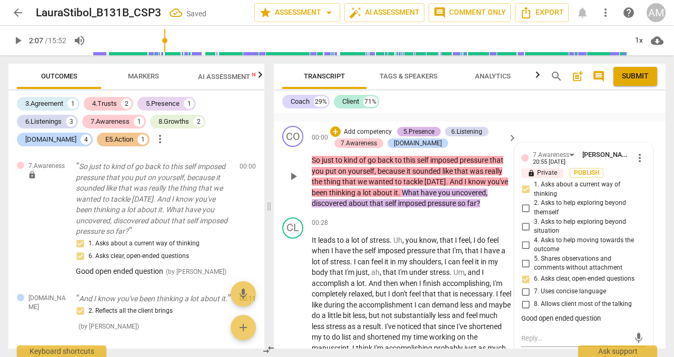
click at [431, 132] on div "5.Presence" at bounding box center [419, 131] width 31 height 9
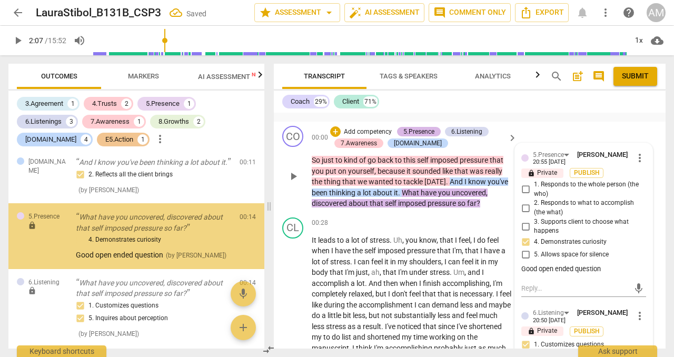
scroll to position [149, 0]
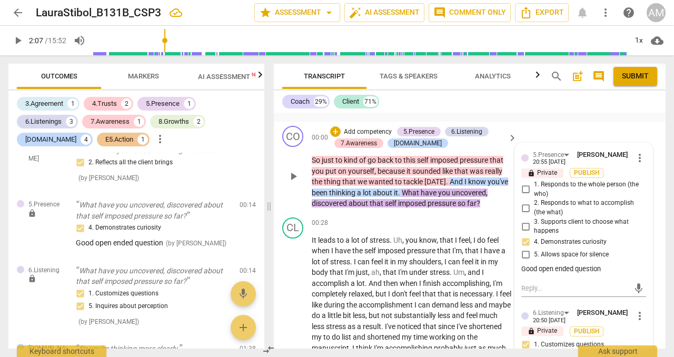
click at [637, 160] on span "more_vert" at bounding box center [640, 158] width 13 height 13
click at [639, 155] on li "Edit" at bounding box center [647, 158] width 36 height 20
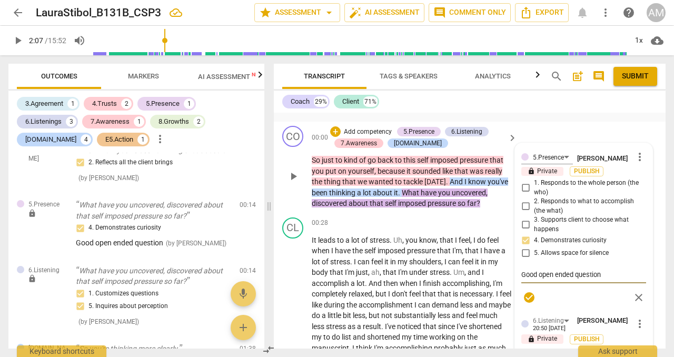
click at [614, 278] on textarea "Good open ended question" at bounding box center [584, 275] width 125 height 10
type textarea "Good open ended questio"
type textarea "Good open ended questi"
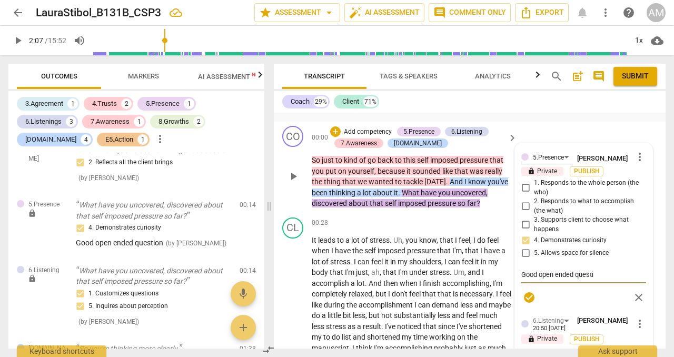
type textarea "Good open ended quest"
type textarea "Good open ended ques"
type textarea "Good open ended que"
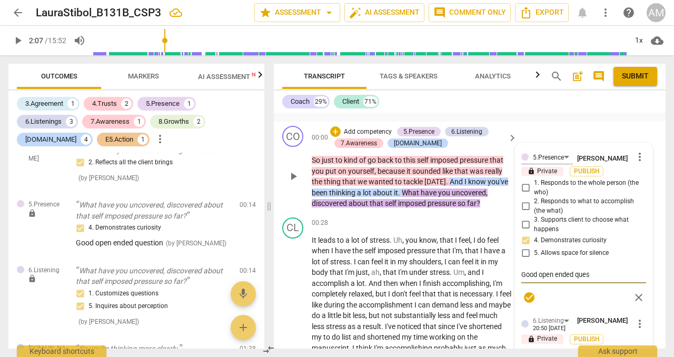
type textarea "Good open ended que"
type textarea "Good open ended qu"
type textarea "Good open ended q"
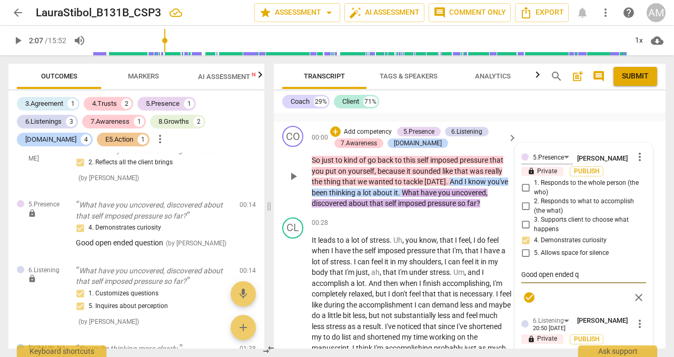
type textarea "Good open ended"
type textarea "Good open ende"
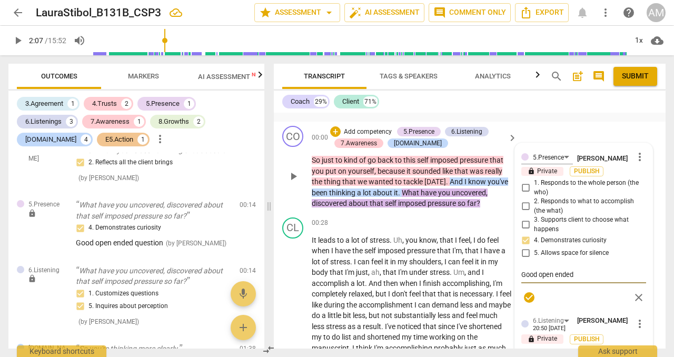
type textarea "Good open ende"
type textarea "Good open end"
type textarea "Good open en"
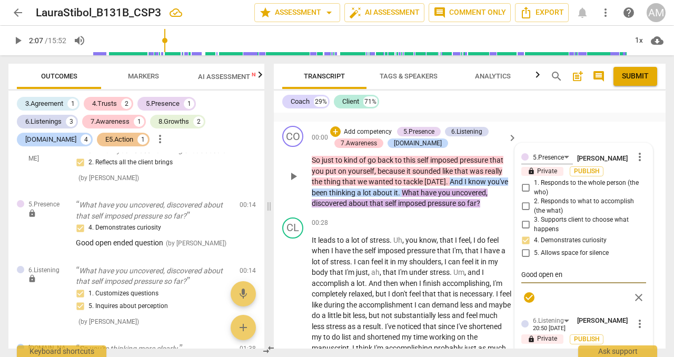
type textarea "Good open e"
type textarea "Good open"
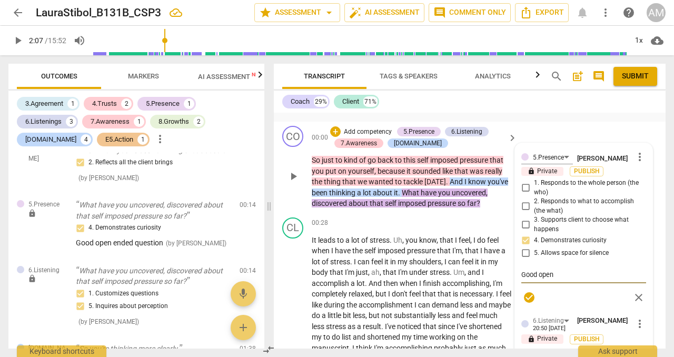
type textarea "Good open"
type textarea "Good ope"
type textarea "Good op"
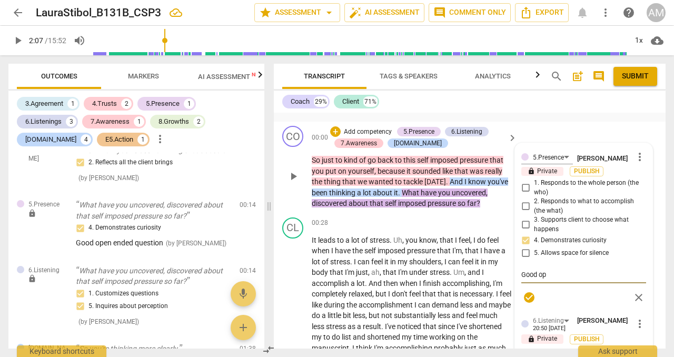
type textarea "Good o"
type textarea "Good"
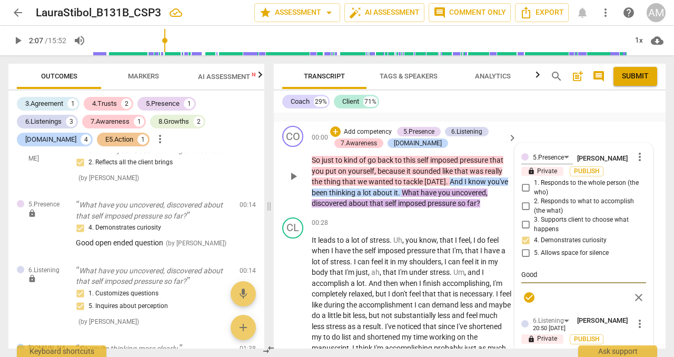
type textarea "Good"
type textarea "Goo"
type textarea "Go"
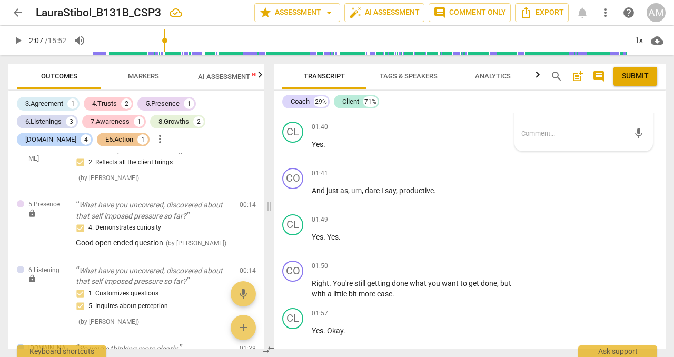
scroll to position [404, 0]
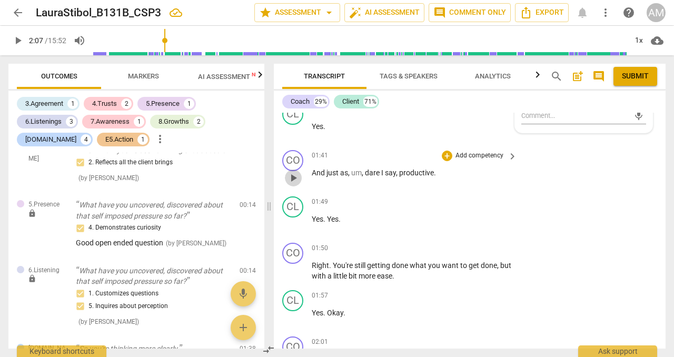
click at [300, 175] on span "play_arrow" at bounding box center [293, 178] width 17 height 13
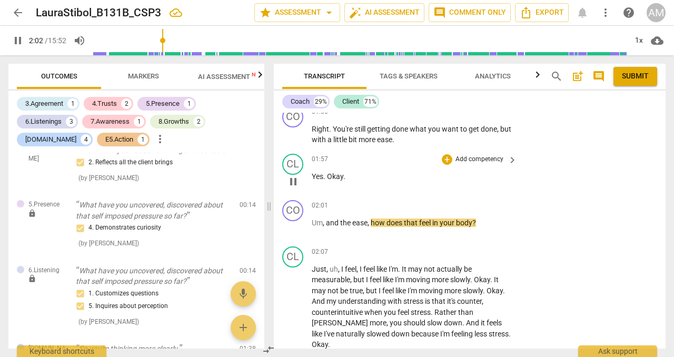
scroll to position [544, 0]
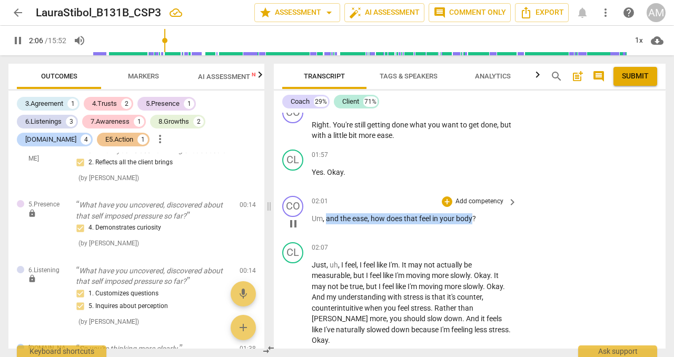
drag, startPoint x: 328, startPoint y: 219, endPoint x: 474, endPoint y: 218, distance: 146.5
click at [474, 218] on p "Um , and the ease , how does that feel in your body ?" at bounding box center [412, 218] width 200 height 11
click at [452, 200] on div "+ Add competency" at bounding box center [473, 202] width 63 height 11
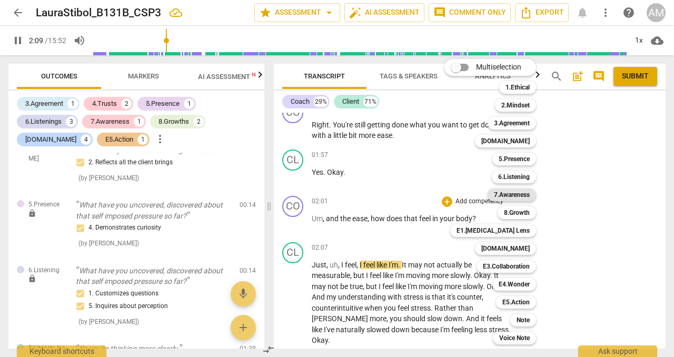
click at [520, 195] on b "7.Awareness" at bounding box center [512, 195] width 36 height 13
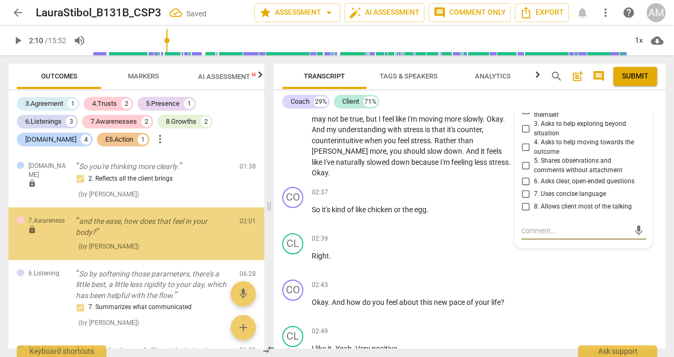
scroll to position [336, 0]
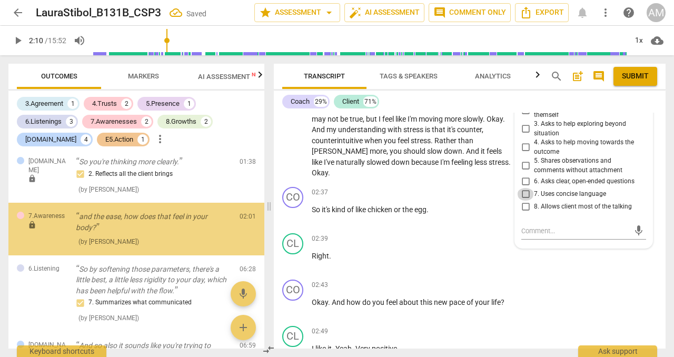
click at [523, 192] on input "7. Uses concise language" at bounding box center [525, 194] width 17 height 13
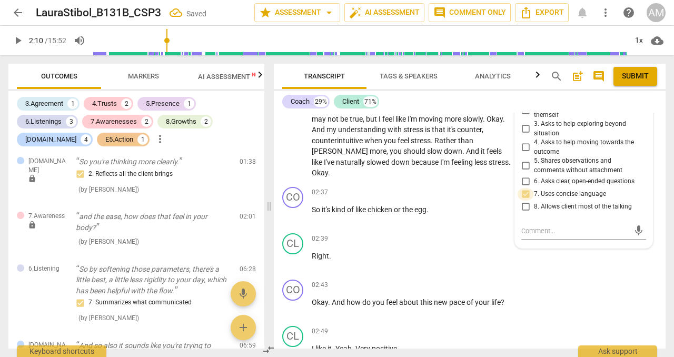
click at [523, 192] on input "7. Uses concise language" at bounding box center [525, 194] width 17 height 13
click at [523, 179] on input "6. Asks clear, open-ended questions" at bounding box center [525, 181] width 17 height 13
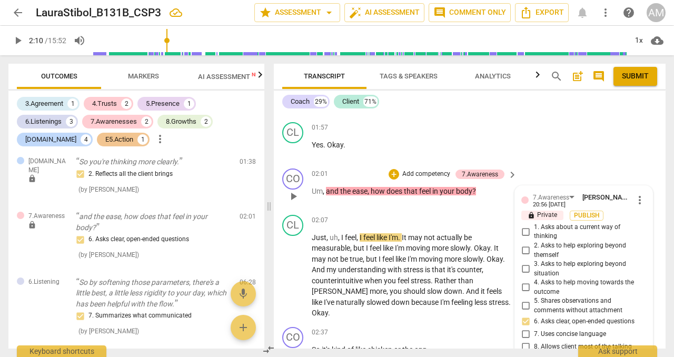
scroll to position [571, 0]
click at [431, 172] on p "Add competency" at bounding box center [427, 174] width 50 height 9
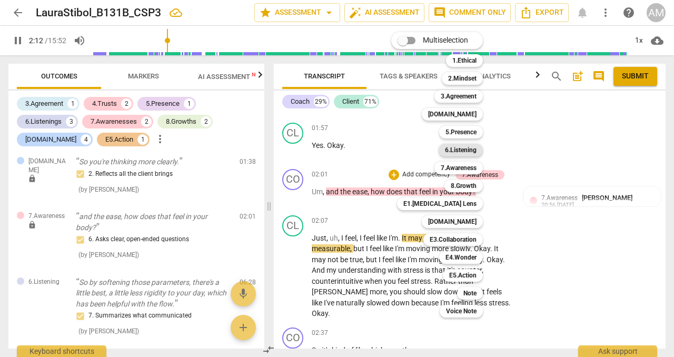
click at [461, 150] on b "6.Listening" at bounding box center [461, 150] width 32 height 13
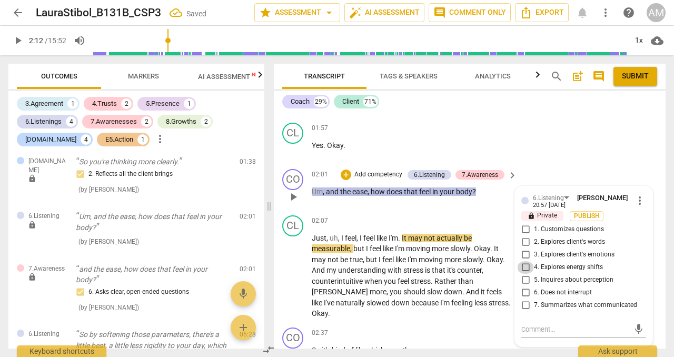
click at [524, 262] on input "4. Explores energy shifts" at bounding box center [525, 267] width 17 height 13
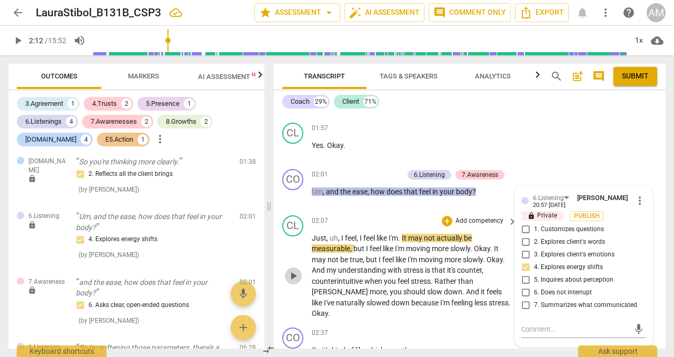
click at [289, 270] on span "play_arrow" at bounding box center [293, 276] width 13 height 13
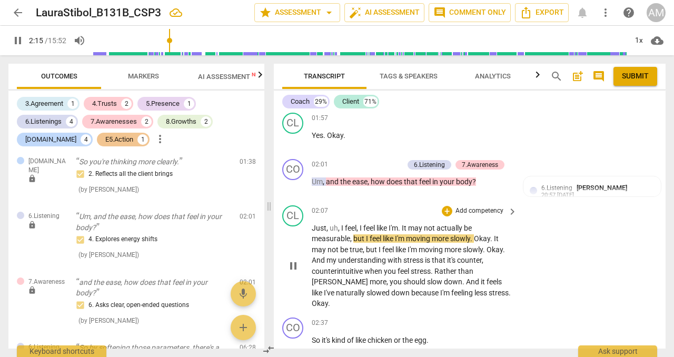
scroll to position [585, 0]
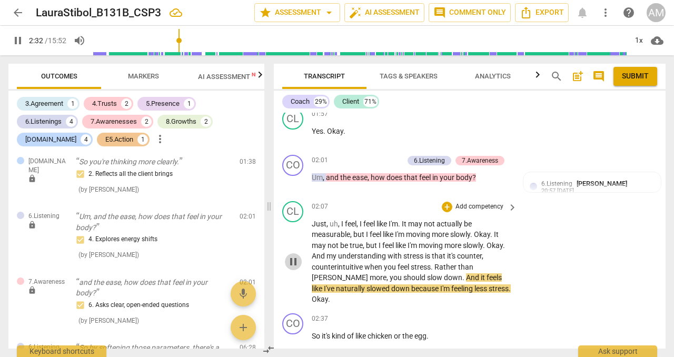
click at [296, 256] on span "pause" at bounding box center [293, 262] width 13 height 13
click at [296, 256] on span "play_arrow" at bounding box center [293, 262] width 13 height 13
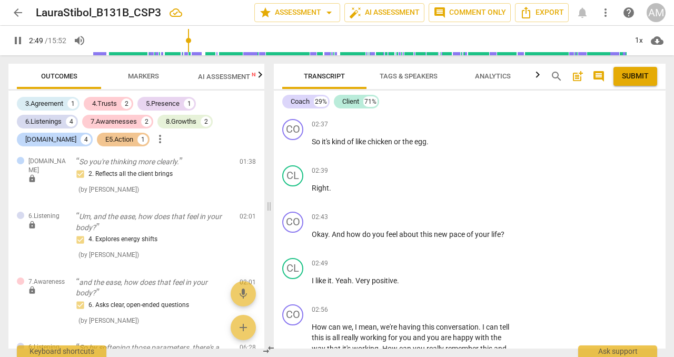
scroll to position [796, 0]
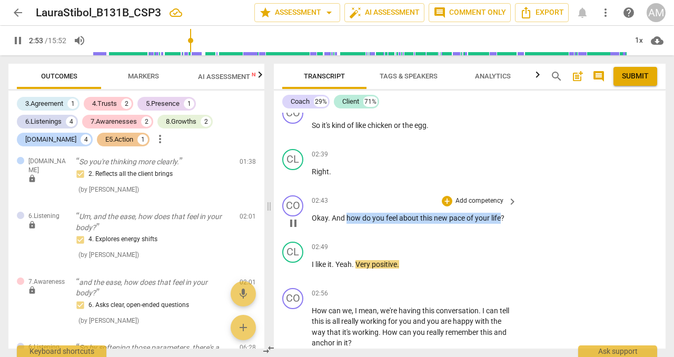
drag, startPoint x: 346, startPoint y: 207, endPoint x: 501, endPoint y: 211, distance: 155.0
click at [501, 213] on p "Okay . And how do you feel about this new pace of your life ?" at bounding box center [412, 218] width 200 height 11
click at [496, 197] on p "Add competency" at bounding box center [480, 201] width 50 height 9
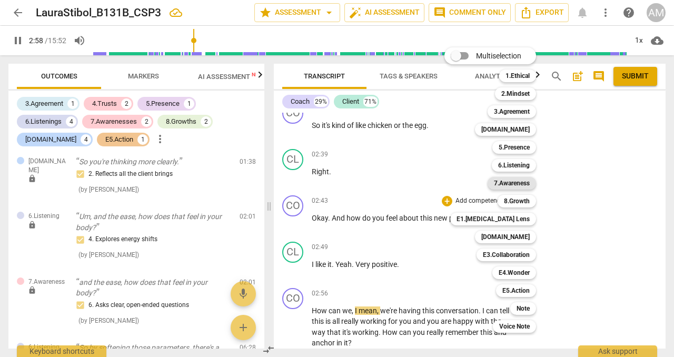
click at [510, 184] on b "7.Awareness" at bounding box center [512, 183] width 36 height 13
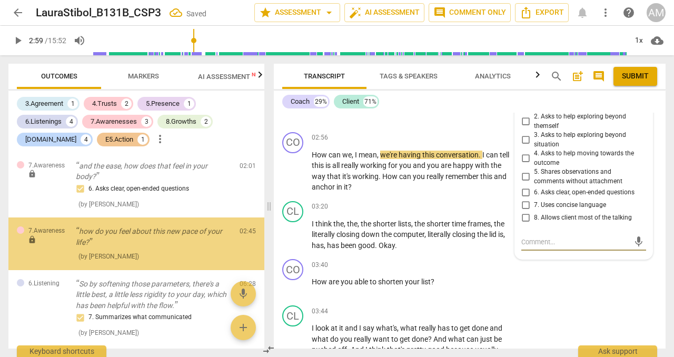
scroll to position [467, 0]
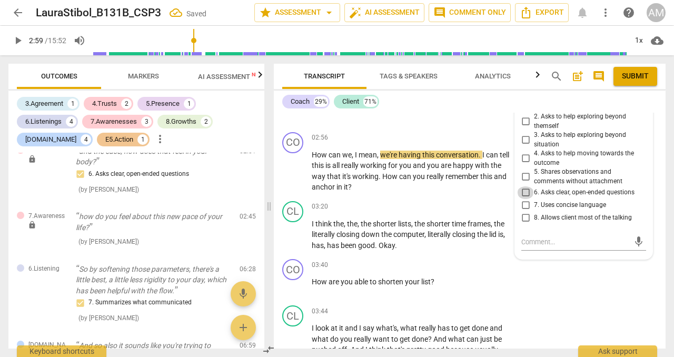
click at [528, 187] on input "6. Asks clear, open-ended questions" at bounding box center [525, 193] width 17 height 13
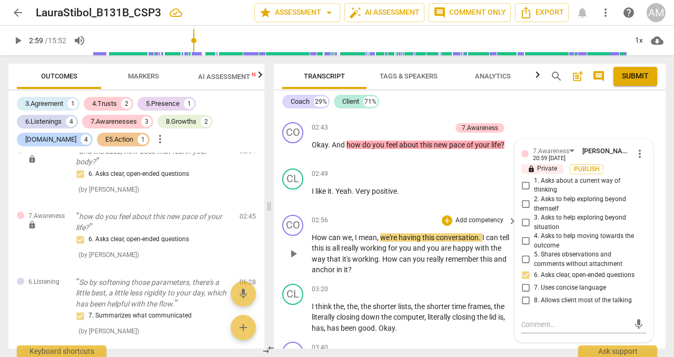
scroll to position [868, 0]
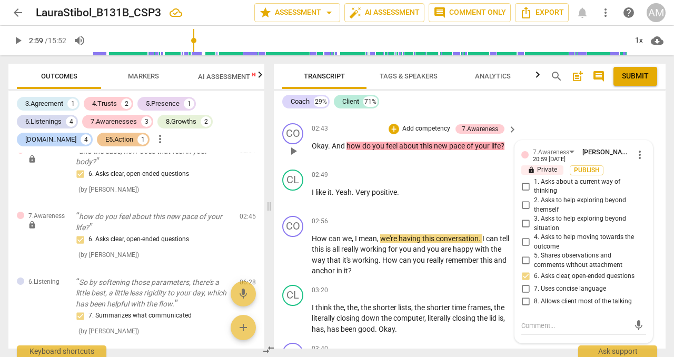
click at [526, 180] on input "1. Asks about a current way of thinking" at bounding box center [525, 186] width 17 height 13
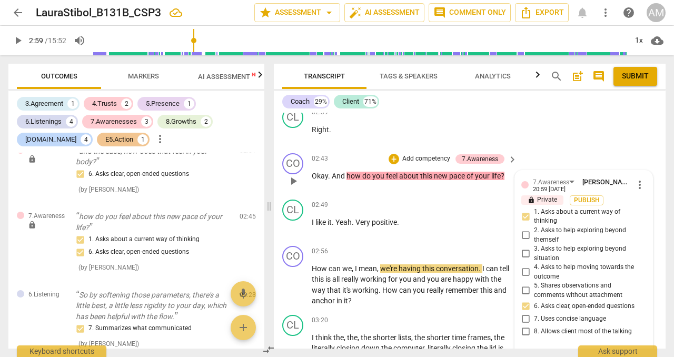
scroll to position [817, 0]
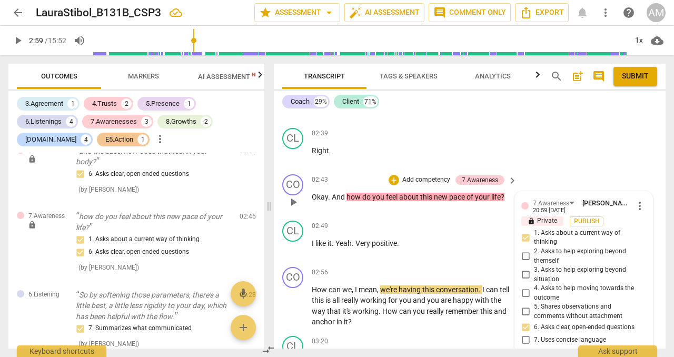
click at [428, 175] on p "Add competency" at bounding box center [427, 179] width 50 height 9
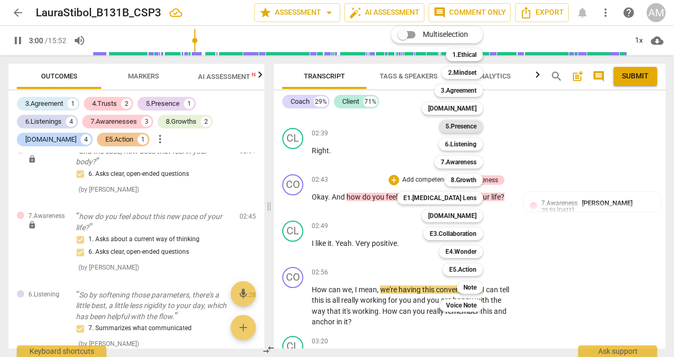
click at [459, 122] on b "5.Presence" at bounding box center [461, 126] width 31 height 13
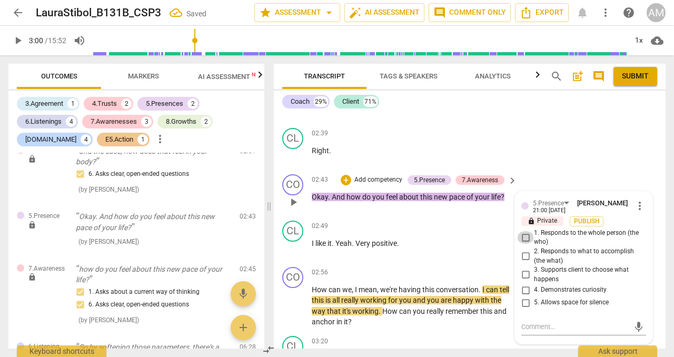
click at [523, 231] on input "1. Responds to the whole person (the who)" at bounding box center [525, 237] width 17 height 13
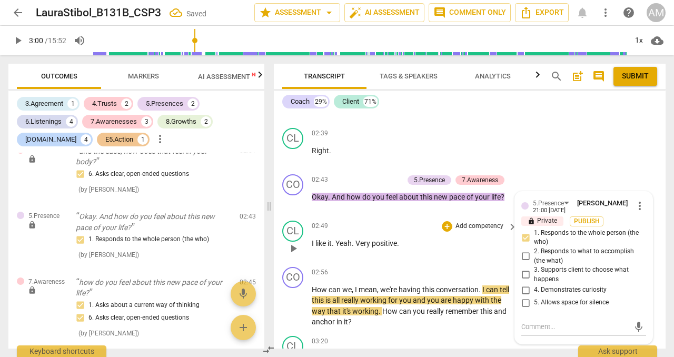
click at [495, 240] on div "02:49 + Add competency keyboard_arrow_right I like it . Yeah . Very positive ." at bounding box center [415, 240] width 207 height 38
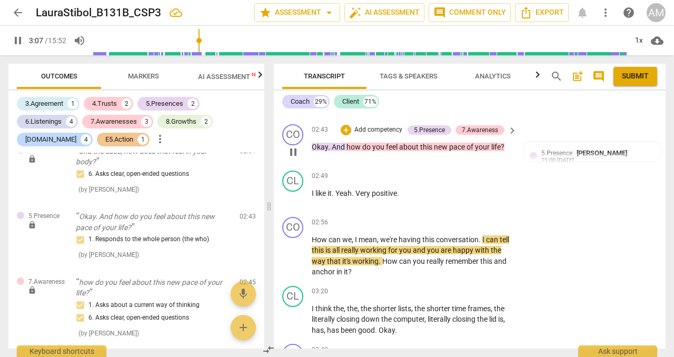
scroll to position [869, 0]
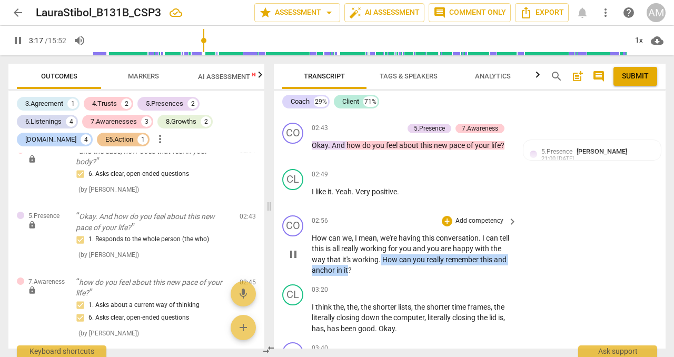
drag, startPoint x: 393, startPoint y: 248, endPoint x: 363, endPoint y: 258, distance: 31.2
click at [363, 258] on p "How can we , I mean , we're having this conversation . I can tell this is all r…" at bounding box center [412, 254] width 200 height 43
click at [449, 216] on div "+" at bounding box center [447, 221] width 11 height 11
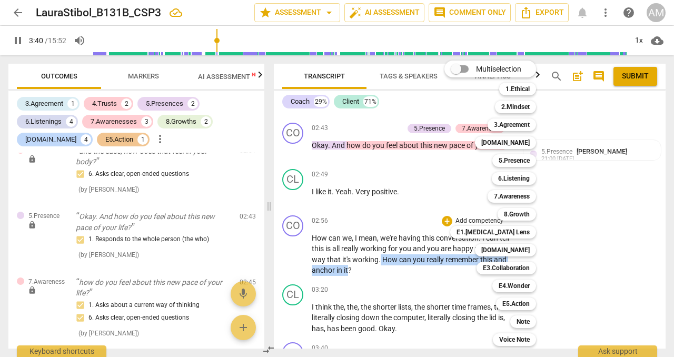
scroll to position [1106, 0]
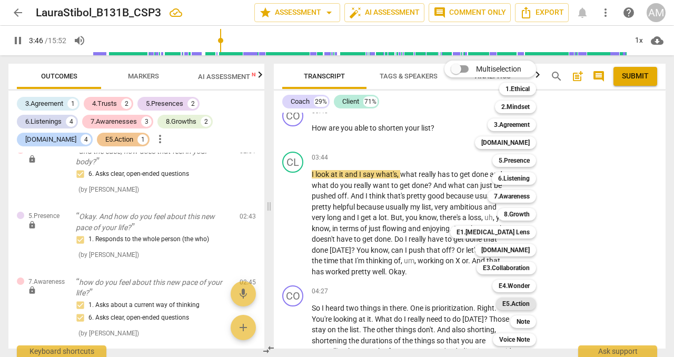
click at [524, 302] on b "E5.Action" at bounding box center [516, 304] width 27 height 13
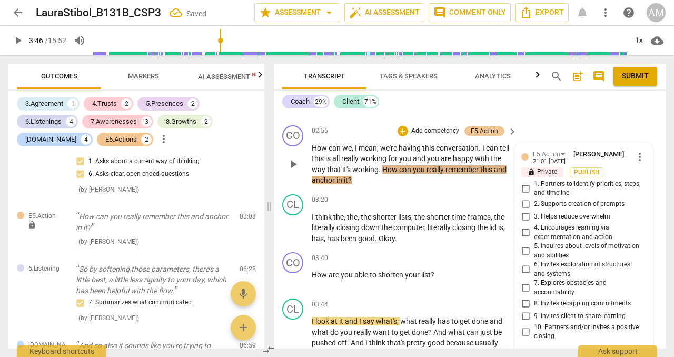
scroll to position [952, 0]
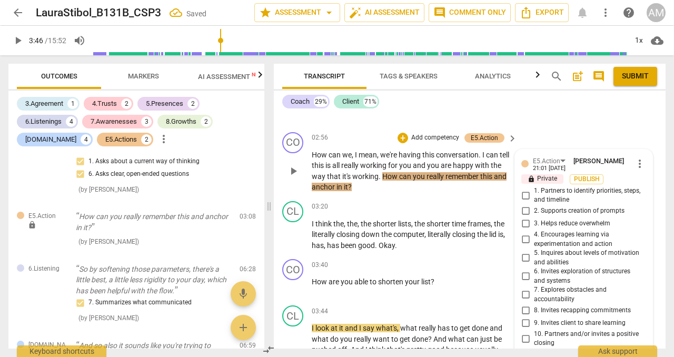
click at [527, 189] on input "1. Partners to identify priorities, steps, and timeline" at bounding box center [525, 195] width 17 height 13
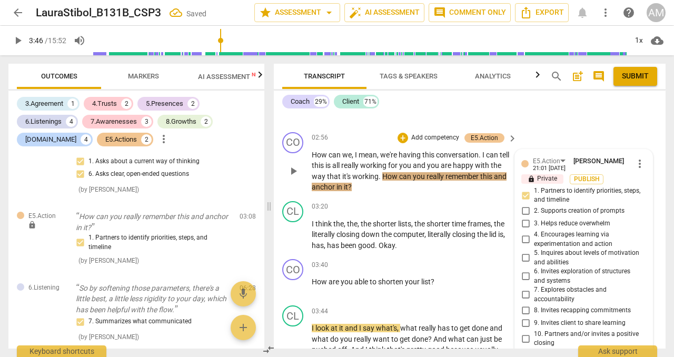
click at [527, 205] on input "2. Supports creation of prompts" at bounding box center [525, 211] width 17 height 13
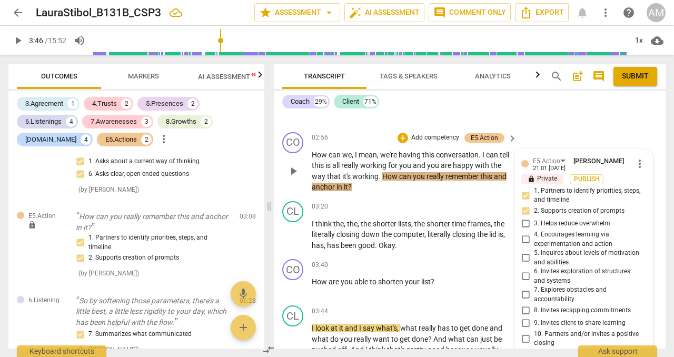
click at [490, 181] on p "How can we , I mean , we're having this conversation . I can tell this is all r…" at bounding box center [412, 171] width 200 height 43
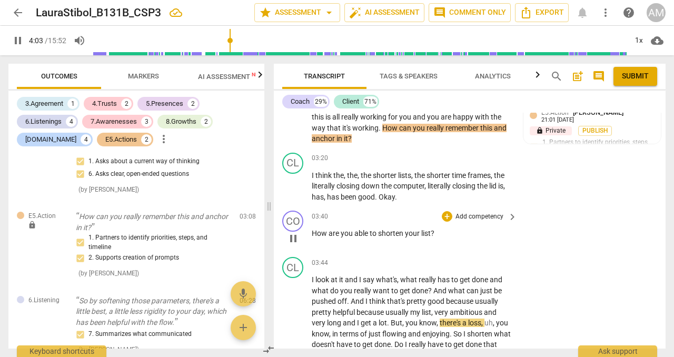
scroll to position [1000, 0]
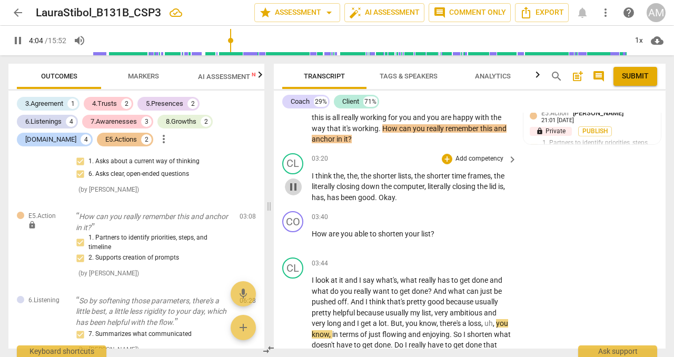
click at [297, 181] on span "pause" at bounding box center [293, 187] width 13 height 13
click at [297, 181] on span "play_arrow" at bounding box center [293, 187] width 13 height 13
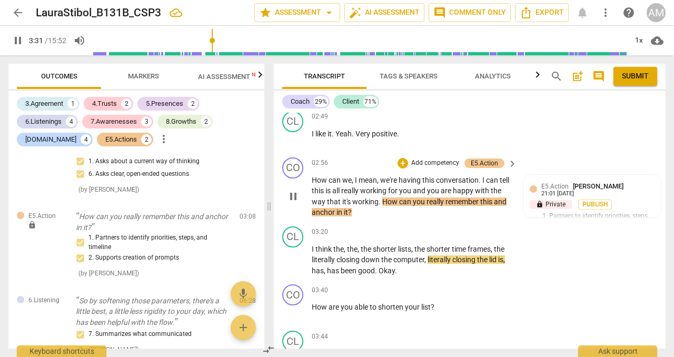
scroll to position [938, 0]
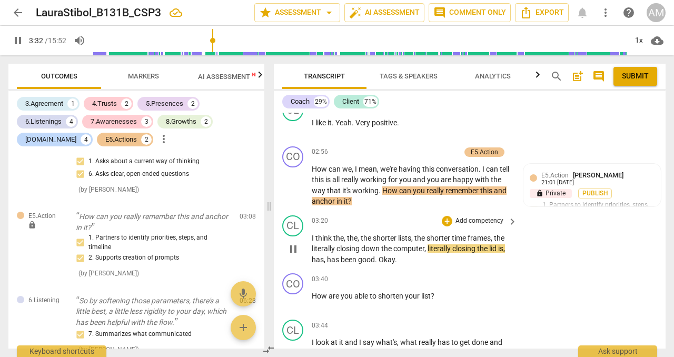
click at [294, 243] on span "pause" at bounding box center [293, 249] width 13 height 13
click at [301, 179] on span "play_arrow" at bounding box center [293, 185] width 17 height 13
click at [295, 243] on span "pause" at bounding box center [293, 249] width 13 height 13
click at [295, 243] on span "play_arrow" at bounding box center [293, 249] width 13 height 13
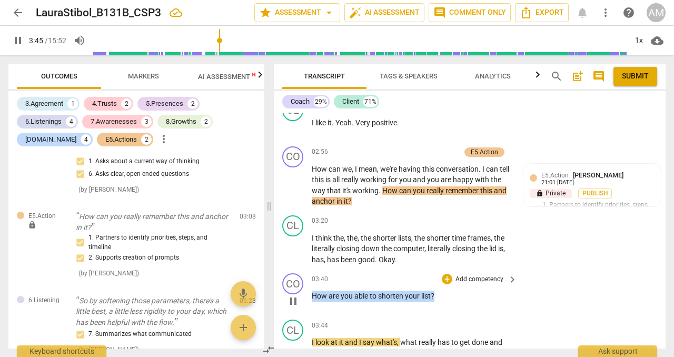
drag, startPoint x: 312, startPoint y: 288, endPoint x: 436, endPoint y: 286, distance: 123.8
click at [436, 291] on p "How are you able to shorten your list ?" at bounding box center [412, 296] width 200 height 11
click at [447, 274] on div "+" at bounding box center [447, 279] width 11 height 11
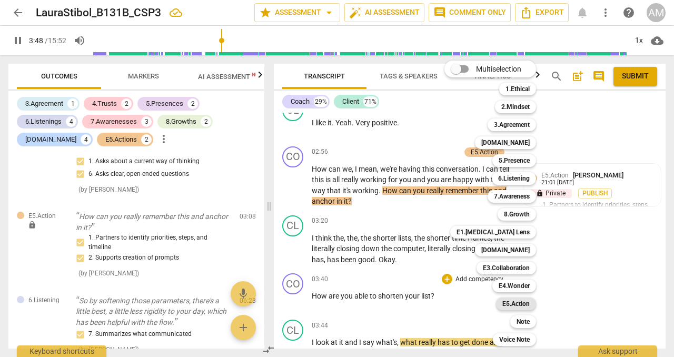
click at [516, 303] on b "E5.Action" at bounding box center [516, 304] width 27 height 13
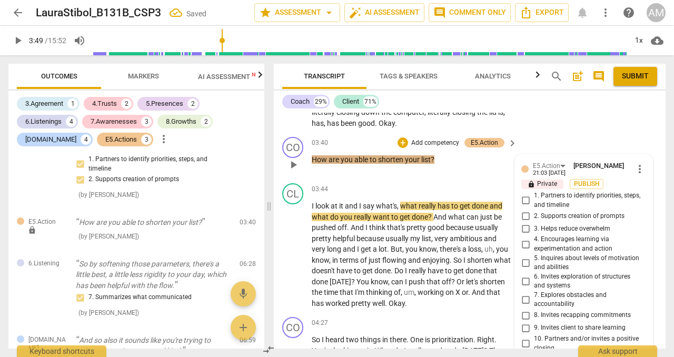
scroll to position [1054, 0]
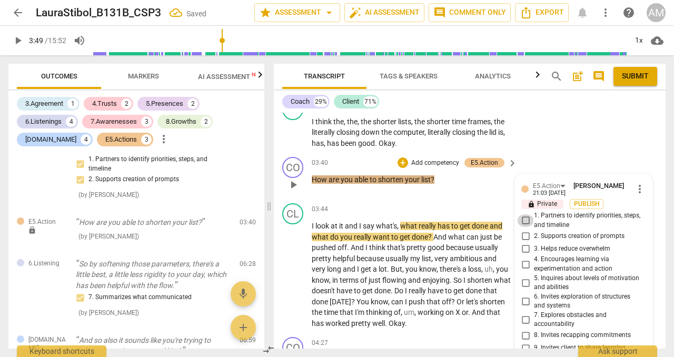
click at [523, 214] on input "1. Partners to identify priorities, steps, and timeline" at bounding box center [525, 220] width 17 height 13
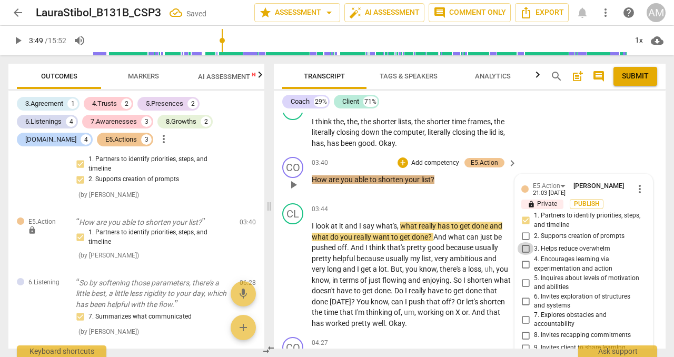
click at [526, 242] on input "3. Helps reduce overwhelm" at bounding box center [525, 248] width 17 height 13
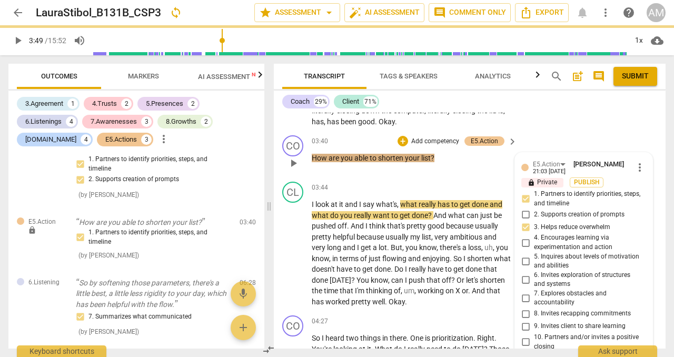
scroll to position [1078, 0]
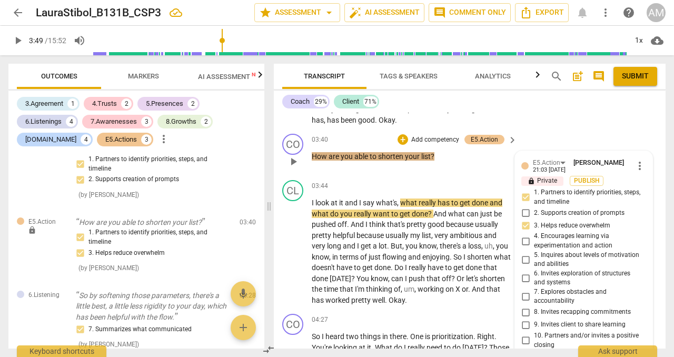
click at [431, 135] on p "Add competency" at bounding box center [435, 139] width 50 height 9
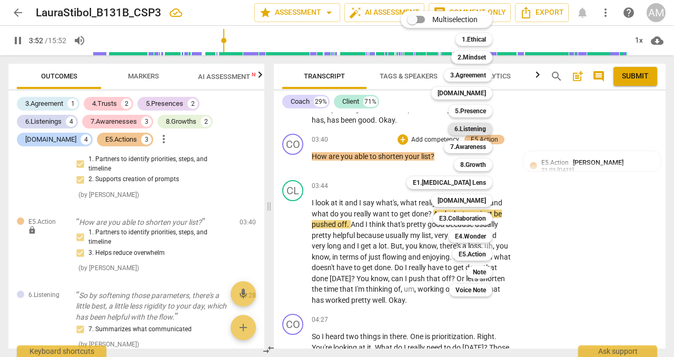
click at [470, 126] on b "6.Listening" at bounding box center [471, 129] width 32 height 13
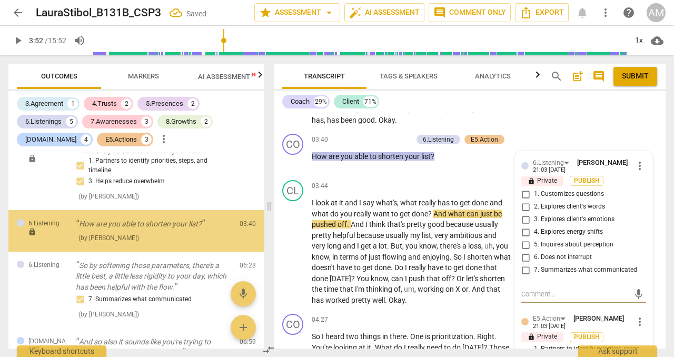
scroll to position [762, 0]
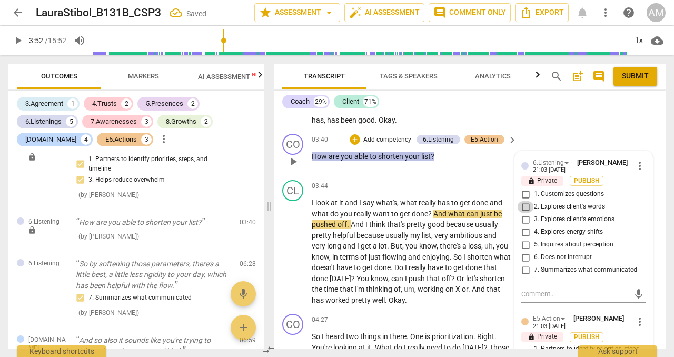
click at [527, 201] on input "2. Explores client's words" at bounding box center [525, 207] width 17 height 13
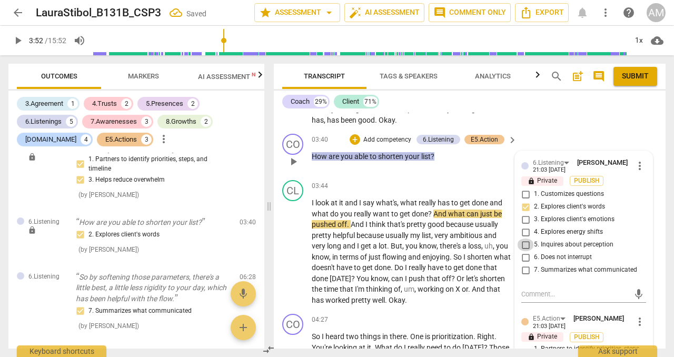
click at [525, 239] on input "5. Inquires about perception" at bounding box center [525, 245] width 17 height 13
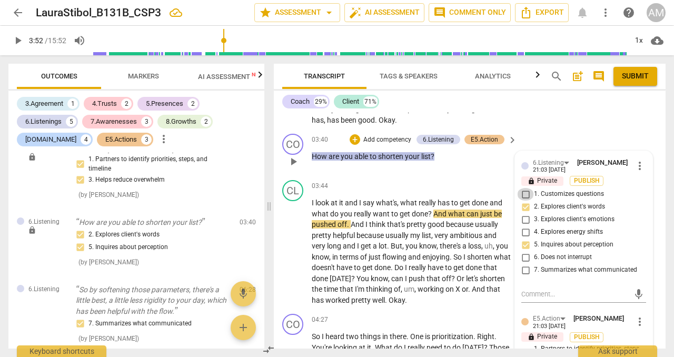
click at [525, 188] on input "1. Customizes questions" at bounding box center [525, 194] width 17 height 13
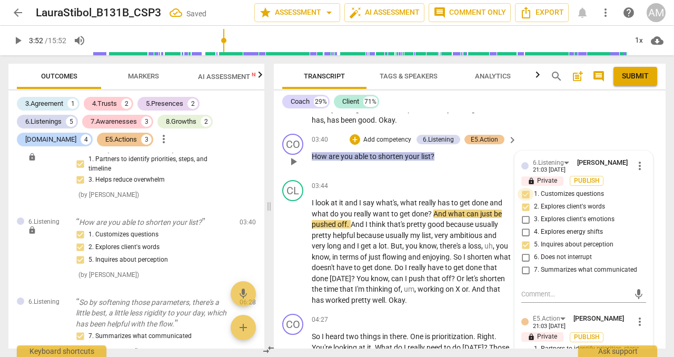
click at [525, 188] on input "1. Customizes questions" at bounding box center [525, 194] width 17 height 13
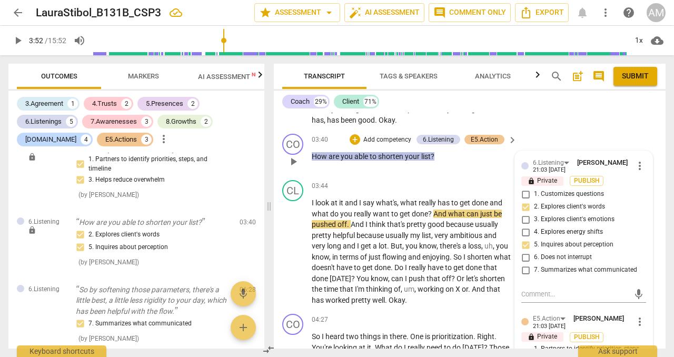
click at [389, 135] on p "Add competency" at bounding box center [388, 139] width 50 height 9
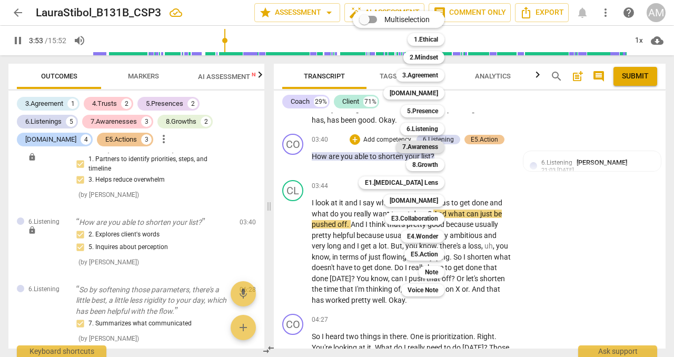
click at [425, 148] on b "7.Awareness" at bounding box center [421, 147] width 36 height 13
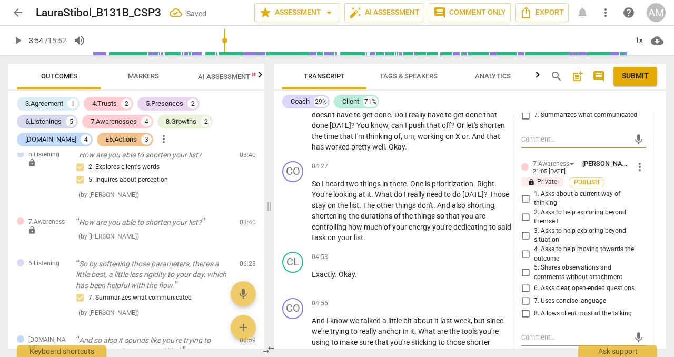
scroll to position [1234, 0]
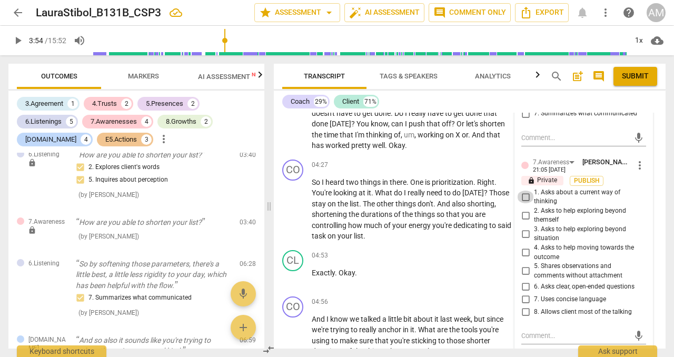
click at [523, 191] on input "1. Asks about a current way of thinking" at bounding box center [525, 197] width 17 height 13
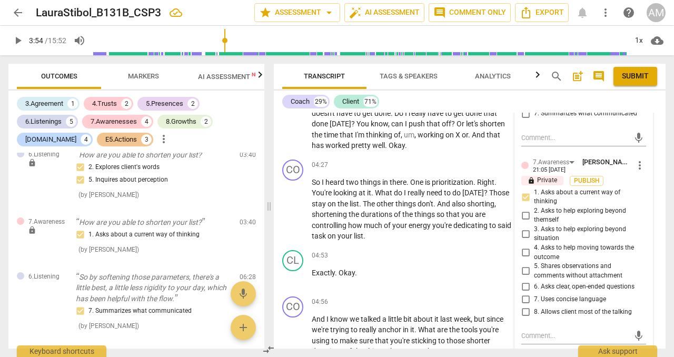
click at [524, 280] on input "6. Asks clear, open-ended questions" at bounding box center [525, 286] width 17 height 13
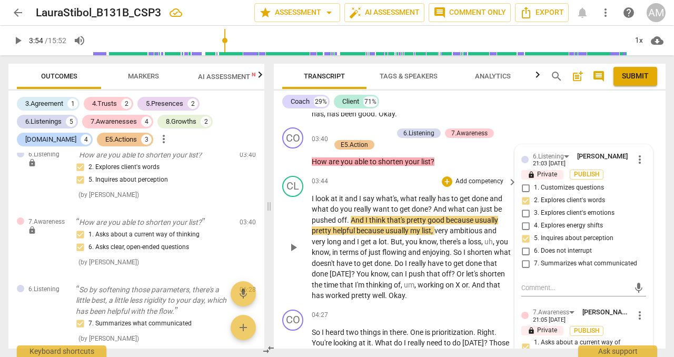
scroll to position [1031, 0]
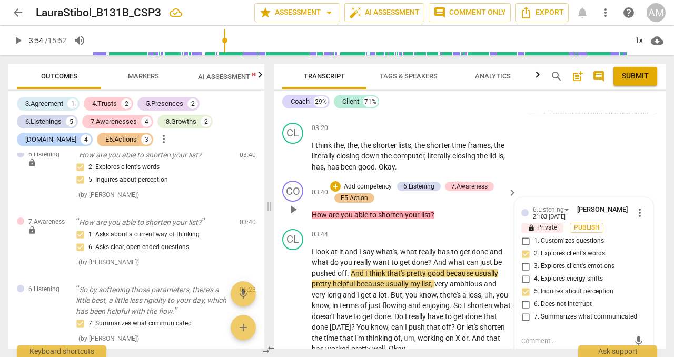
click at [298, 207] on div "CO play_arrow pause" at bounding box center [297, 201] width 30 height 40
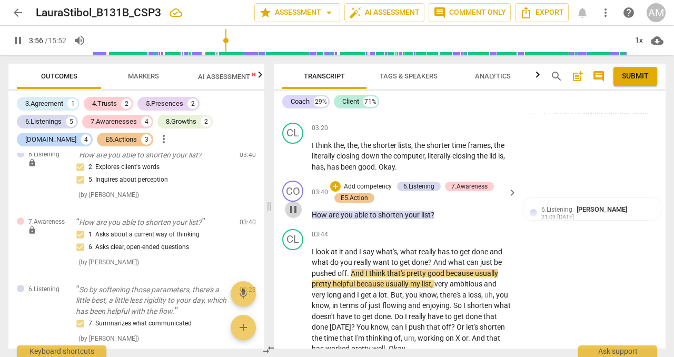
click at [297, 203] on span "pause" at bounding box center [293, 209] width 13 height 13
click at [297, 203] on span "play_arrow" at bounding box center [293, 209] width 13 height 13
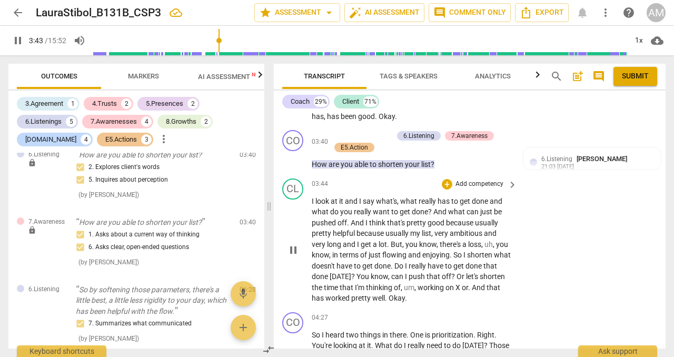
scroll to position [1082, 0]
click at [295, 243] on span "pause" at bounding box center [293, 249] width 13 height 13
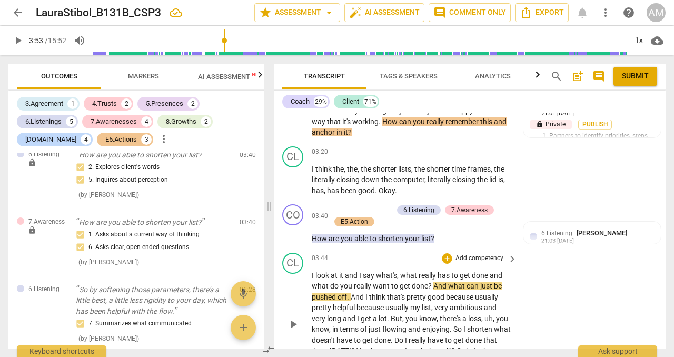
scroll to position [1009, 0]
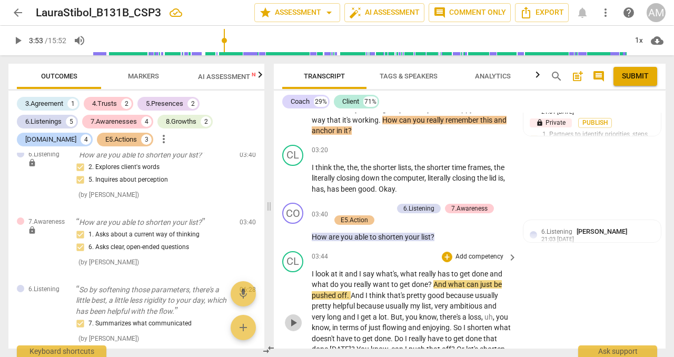
click at [297, 317] on span "play_arrow" at bounding box center [293, 323] width 13 height 13
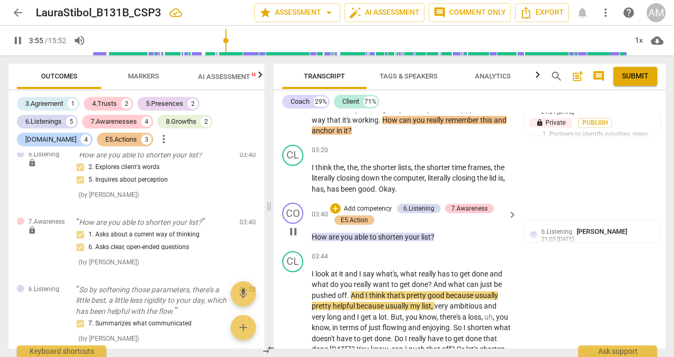
click at [299, 228] on div "CO play_arrow pause" at bounding box center [297, 223] width 30 height 40
click at [296, 226] on span "pause" at bounding box center [293, 232] width 13 height 13
click at [296, 226] on span "play_arrow" at bounding box center [293, 232] width 13 height 13
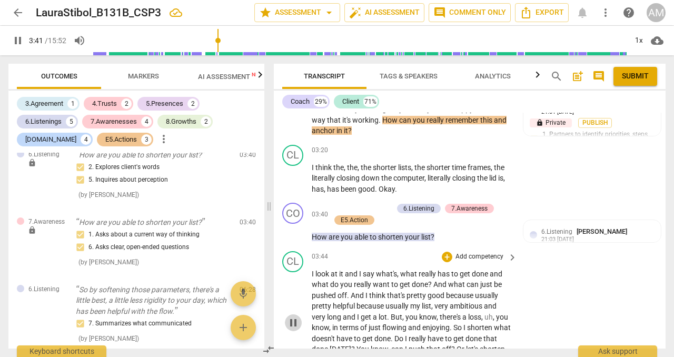
click at [295, 317] on span "pause" at bounding box center [293, 323] width 13 height 13
click at [295, 317] on span "play_arrow" at bounding box center [293, 323] width 13 height 13
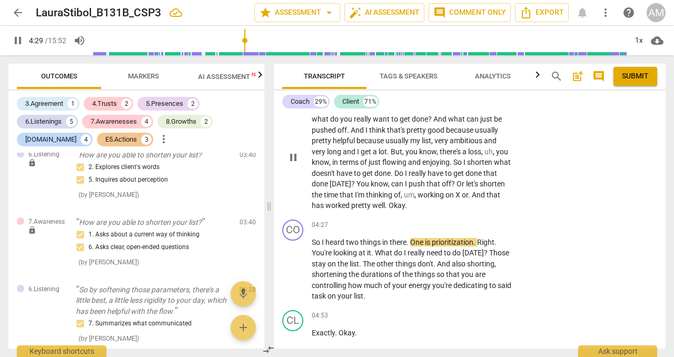
scroll to position [1178, 0]
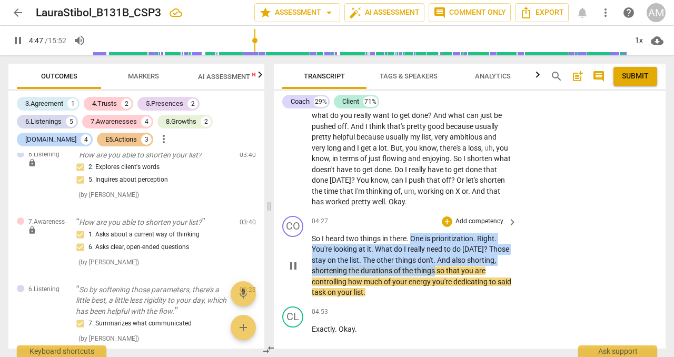
drag, startPoint x: 412, startPoint y: 224, endPoint x: 435, endPoint y: 258, distance: 40.5
click at [435, 258] on p "So I heard two things in there . One is prioritization . Right . You're looking…" at bounding box center [412, 265] width 200 height 65
click at [447, 217] on div "+" at bounding box center [447, 222] width 11 height 11
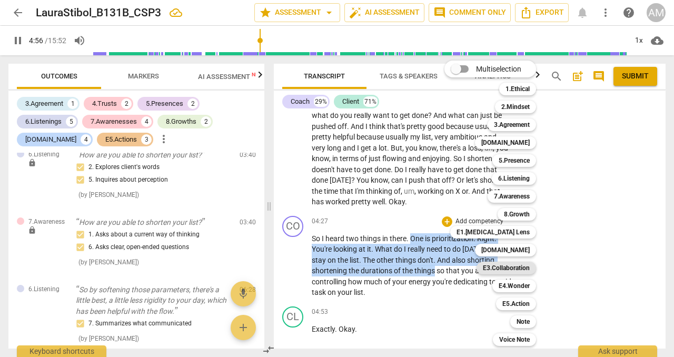
scroll to position [1425, 0]
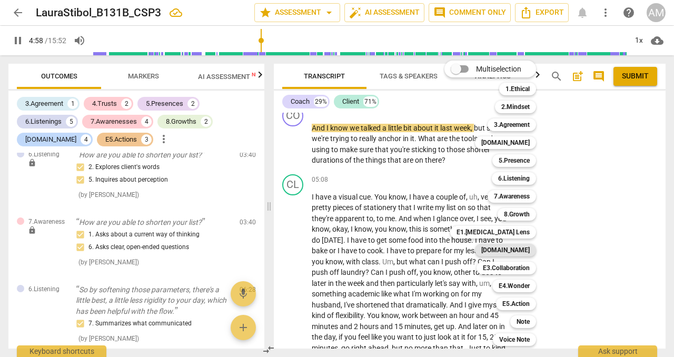
click at [511, 249] on b "[DOMAIN_NAME]" at bounding box center [506, 250] width 48 height 13
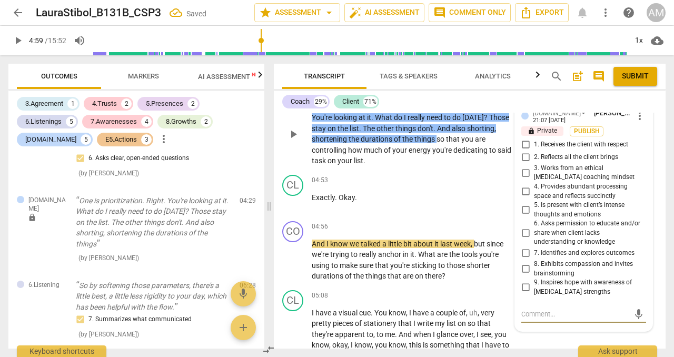
scroll to position [1309, 0]
click at [527, 152] on input "2. Reflects all the client brings" at bounding box center [525, 158] width 17 height 13
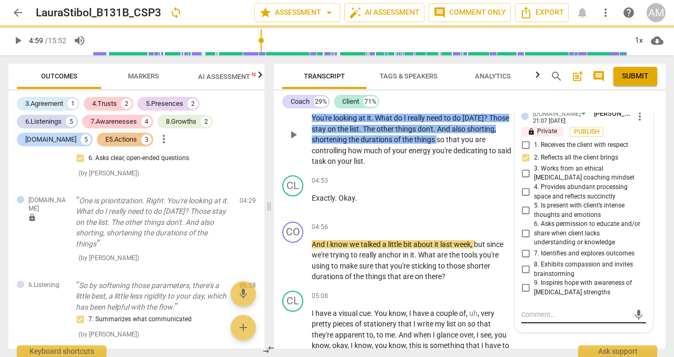
click at [550, 310] on textarea at bounding box center [576, 315] width 108 height 10
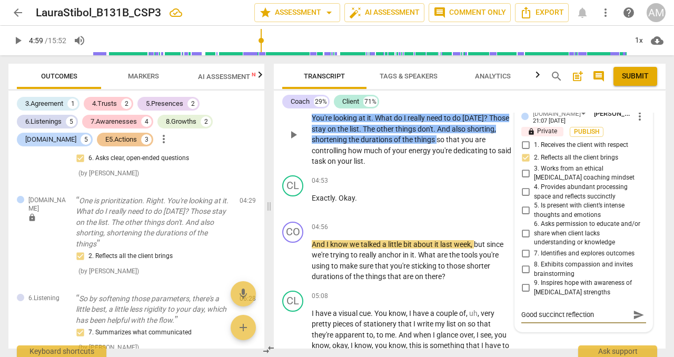
click at [635, 309] on span "send" at bounding box center [639, 315] width 12 height 12
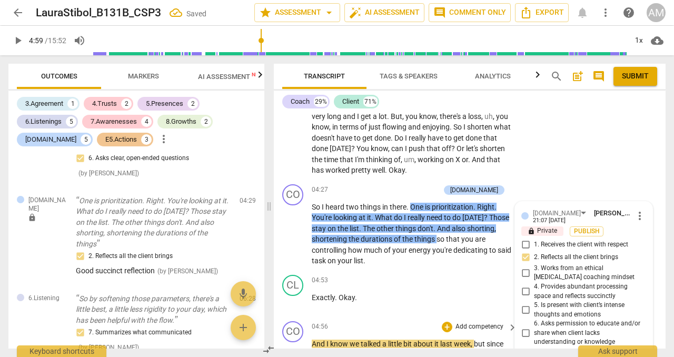
scroll to position [1201, 0]
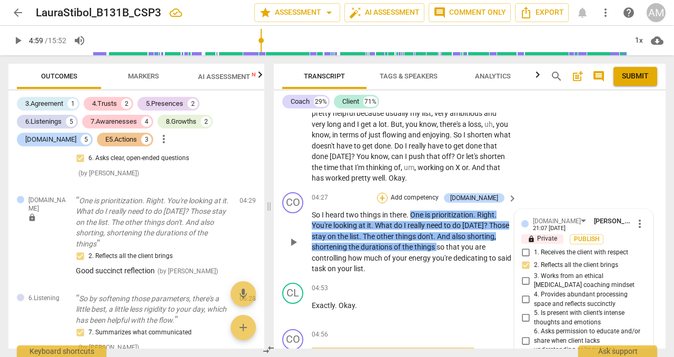
click at [388, 193] on div "+" at bounding box center [382, 198] width 11 height 11
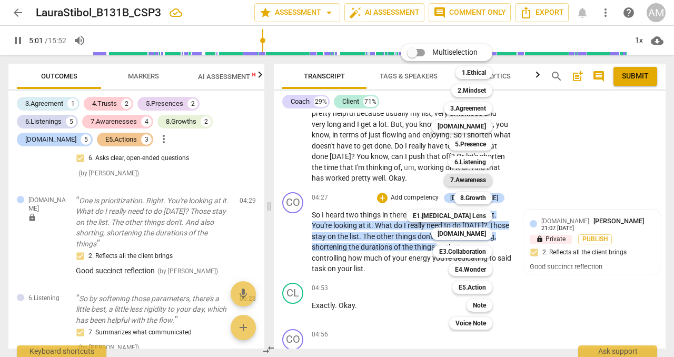
click at [476, 185] on b "7.Awareness" at bounding box center [469, 180] width 36 height 13
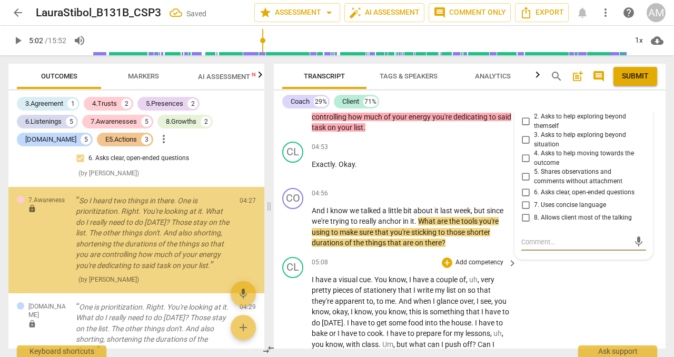
scroll to position [930, 0]
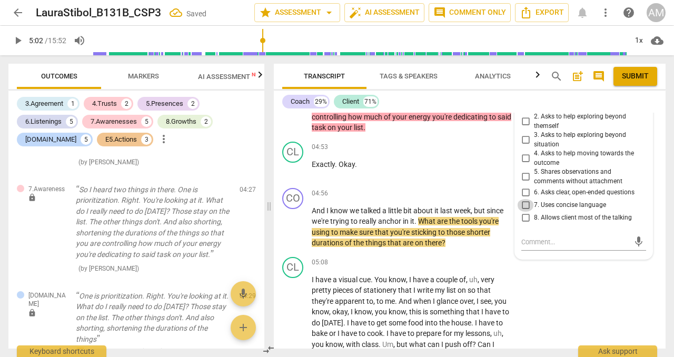
click at [524, 199] on input "7. Uses concise language" at bounding box center [525, 205] width 17 height 13
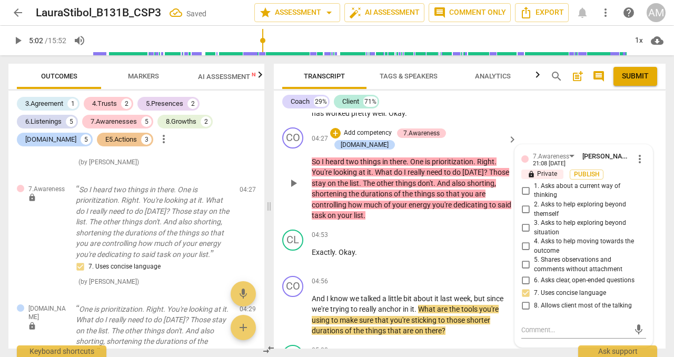
scroll to position [1222, 0]
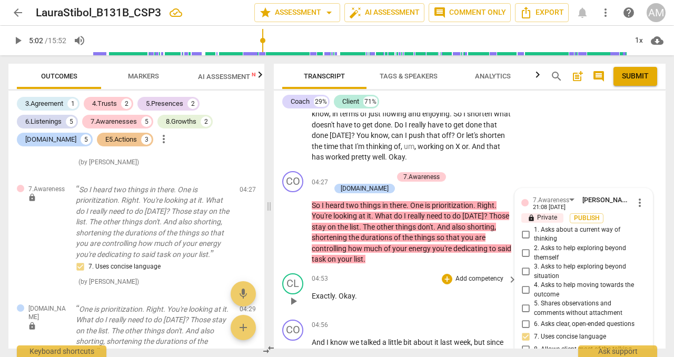
click at [300, 295] on span "play_arrow" at bounding box center [293, 301] width 17 height 13
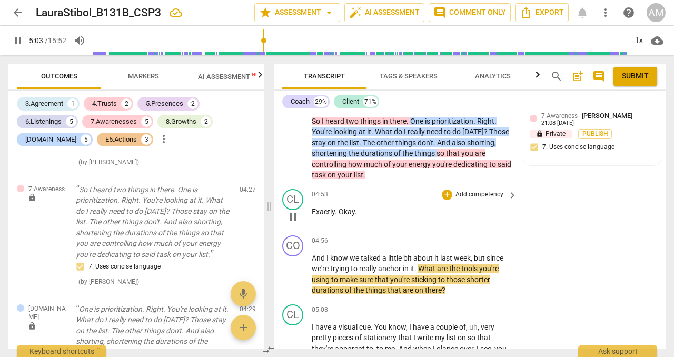
scroll to position [1309, 0]
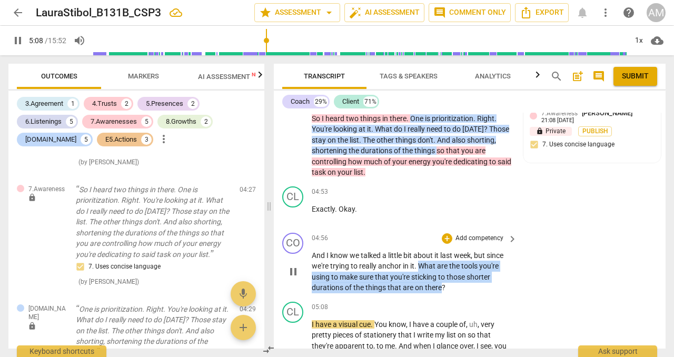
drag, startPoint x: 418, startPoint y: 240, endPoint x: 441, endPoint y: 267, distance: 34.4
click at [441, 267] on p "And I know we talked a little bit about it last week , but since we're trying t…" at bounding box center [412, 271] width 200 height 43
click at [448, 233] on div "+" at bounding box center [447, 238] width 11 height 11
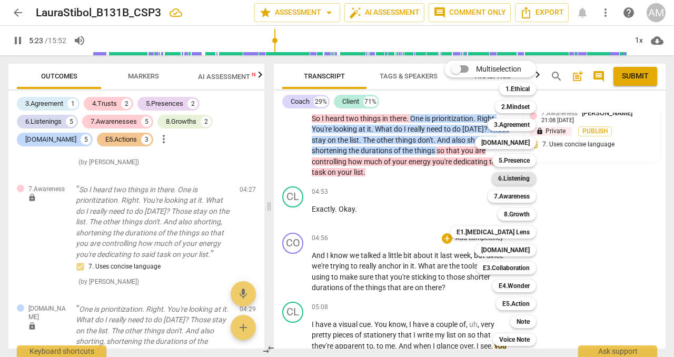
click at [526, 182] on b "6.Listening" at bounding box center [514, 178] width 32 height 13
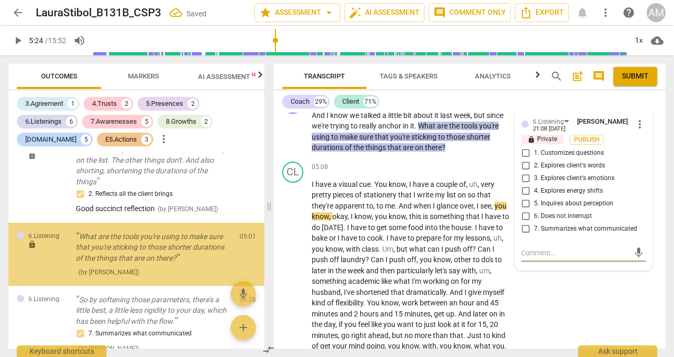
scroll to position [1126, 0]
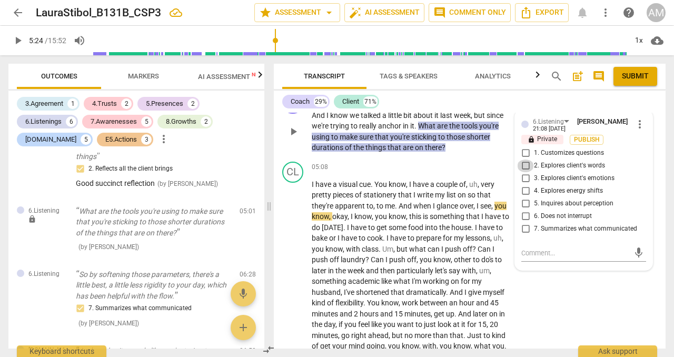
click at [525, 160] on input "2. Explores client's words" at bounding box center [525, 166] width 17 height 13
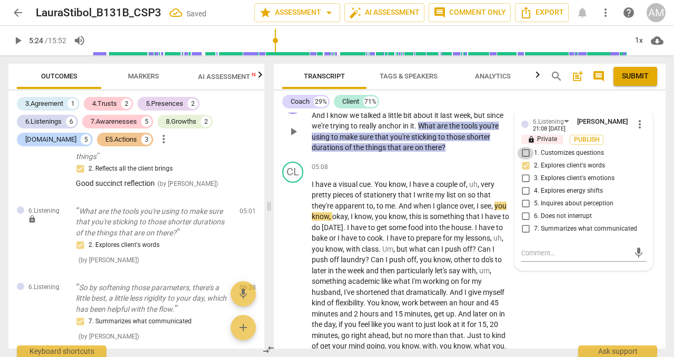
click at [525, 147] on input "1. Customizes questions" at bounding box center [525, 153] width 17 height 13
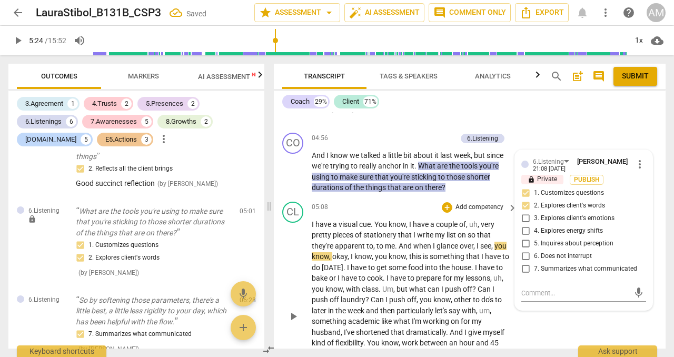
scroll to position [1397, 0]
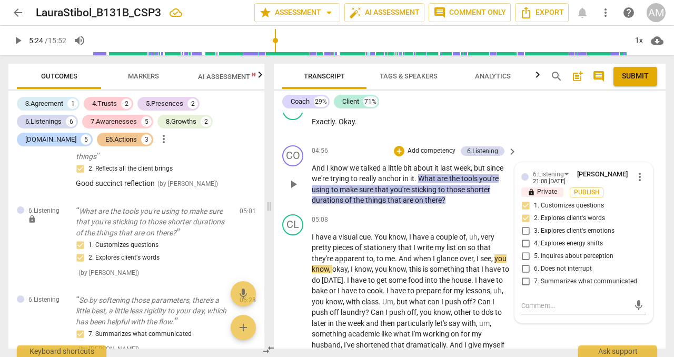
click at [429, 146] on p "Add competency" at bounding box center [432, 150] width 50 height 9
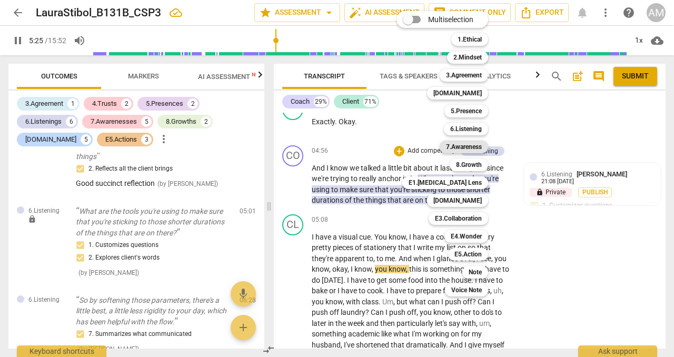
click at [470, 148] on b "7.Awareness" at bounding box center [464, 147] width 36 height 13
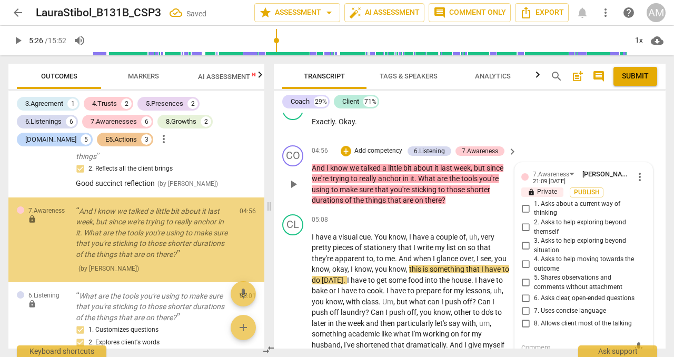
scroll to position [1137, 0]
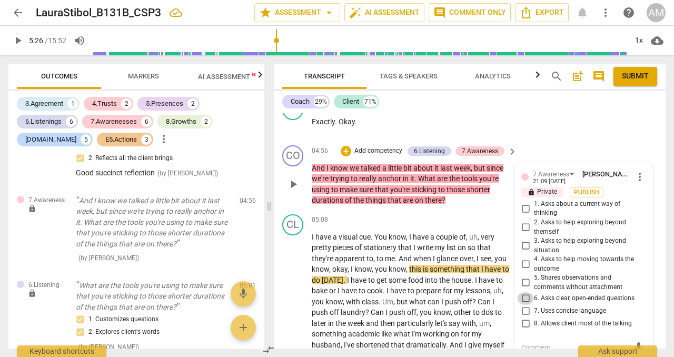
click at [524, 292] on input "6. Asks clear, open-ended questions" at bounding box center [525, 298] width 17 height 13
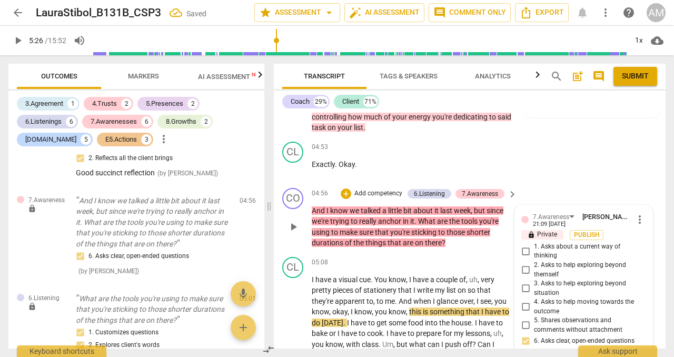
scroll to position [1332, 0]
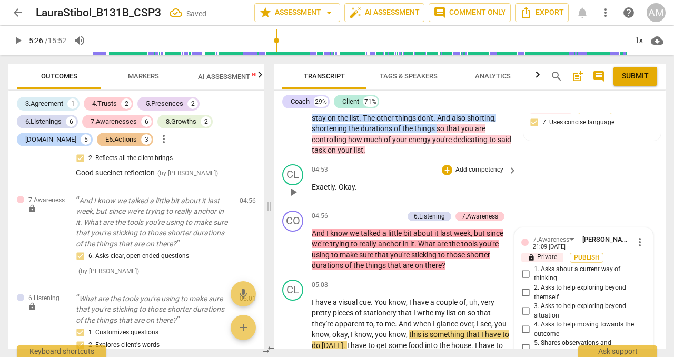
click at [478, 174] on div "04:53 + Add competency keyboard_arrow_right Exactly . Okay ." at bounding box center [415, 183] width 207 height 38
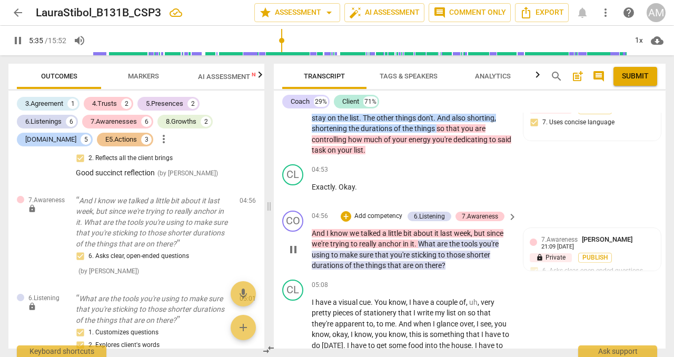
click at [383, 212] on p "Add competency" at bounding box center [379, 216] width 50 height 9
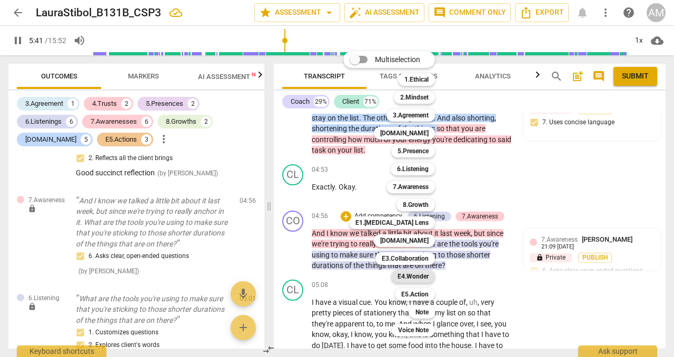
scroll to position [1570, 0]
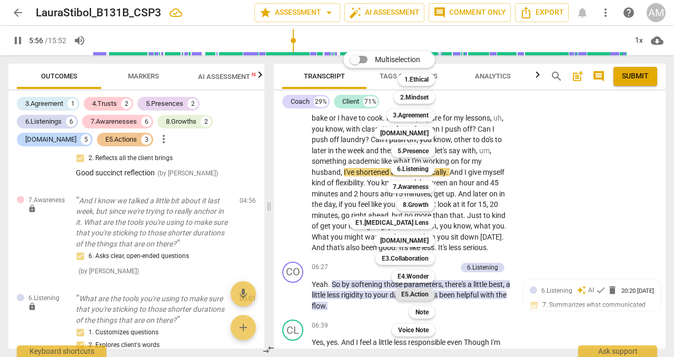
click at [421, 294] on b "E5.Action" at bounding box center [415, 294] width 27 height 13
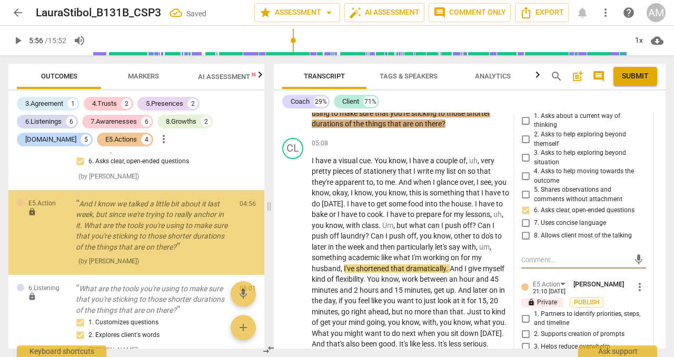
scroll to position [1235, 0]
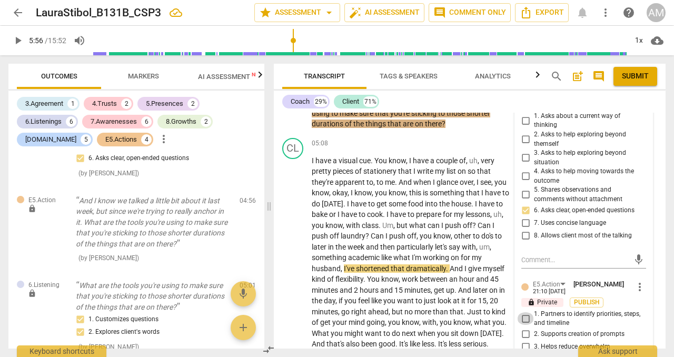
click at [526, 312] on input "1. Partners to identify priorities, steps, and timeline" at bounding box center [525, 318] width 17 height 13
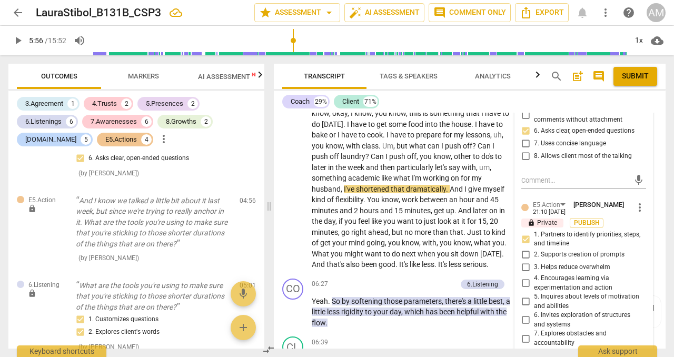
scroll to position [1565, 0]
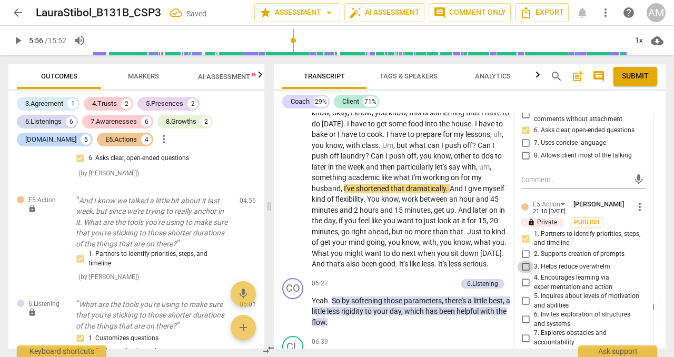
click at [524, 261] on input "3. Helps reduce overwhelm" at bounding box center [525, 267] width 17 height 13
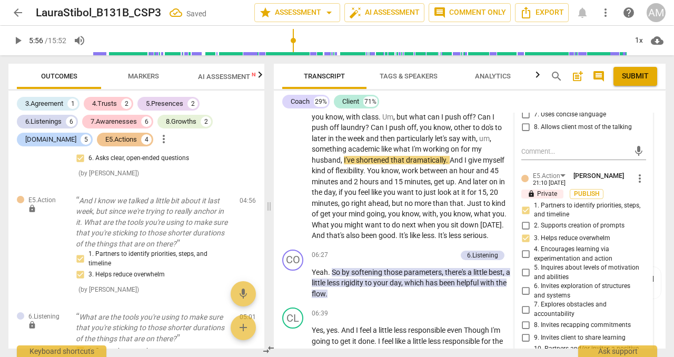
scroll to position [1606, 0]
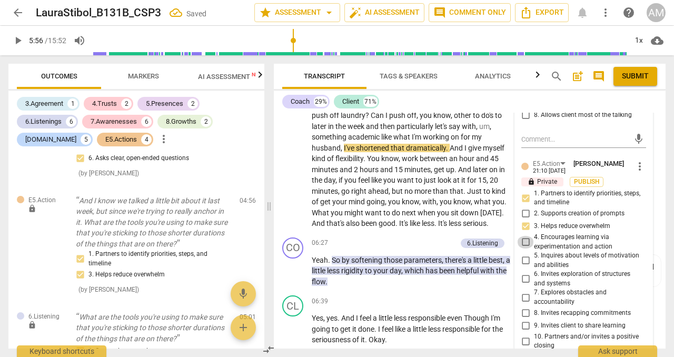
click at [526, 236] on input "4. Encourages learning via experimentation and action" at bounding box center [525, 242] width 17 height 13
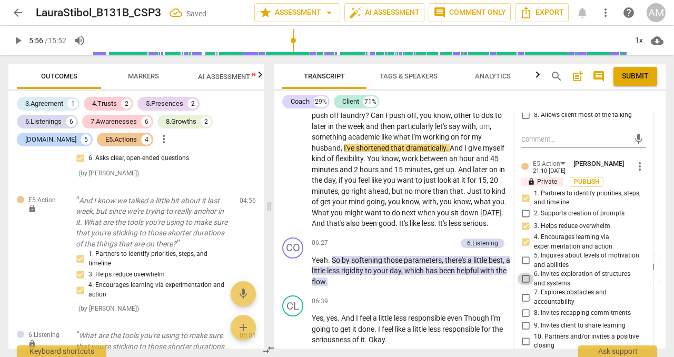
click at [528, 273] on input "6. Invites exploration of structures and systems" at bounding box center [525, 279] width 17 height 13
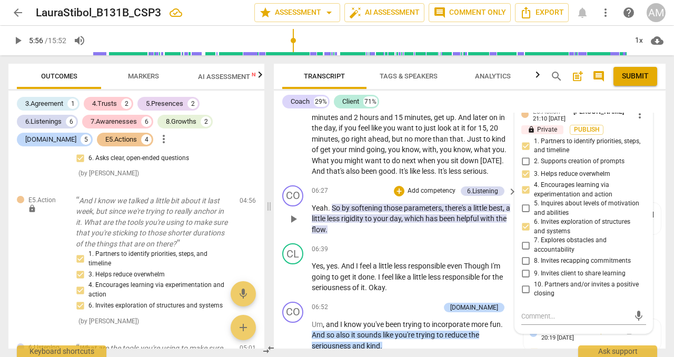
scroll to position [1659, 0]
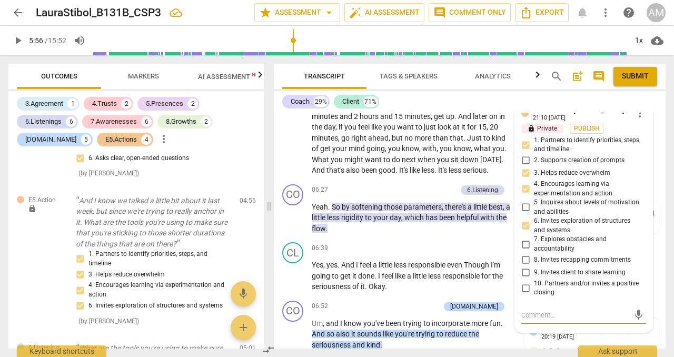
click at [532, 310] on textarea at bounding box center [576, 315] width 108 height 10
click at [637, 315] on span "send" at bounding box center [639, 321] width 12 height 12
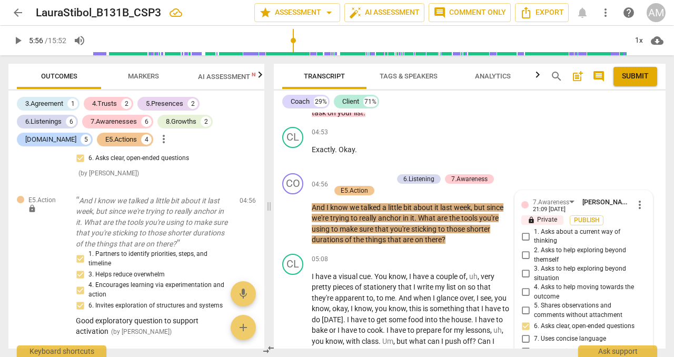
scroll to position [1359, 0]
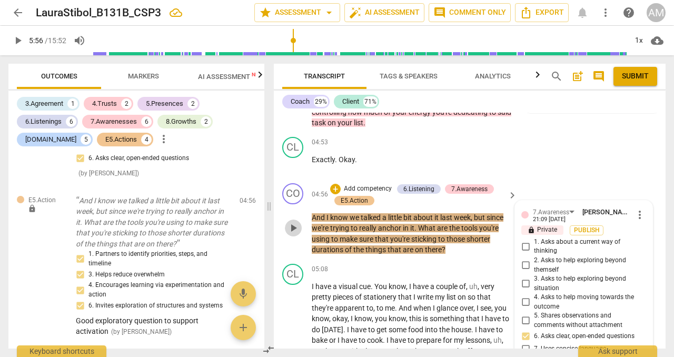
click at [300, 222] on span "play_arrow" at bounding box center [293, 228] width 17 height 13
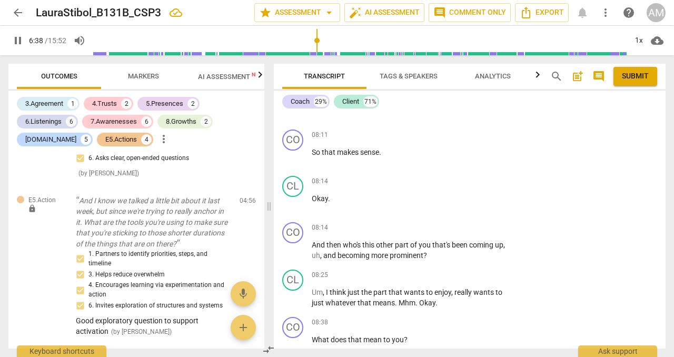
scroll to position [2395, 0]
